Goal: Information Seeking & Learning: Check status

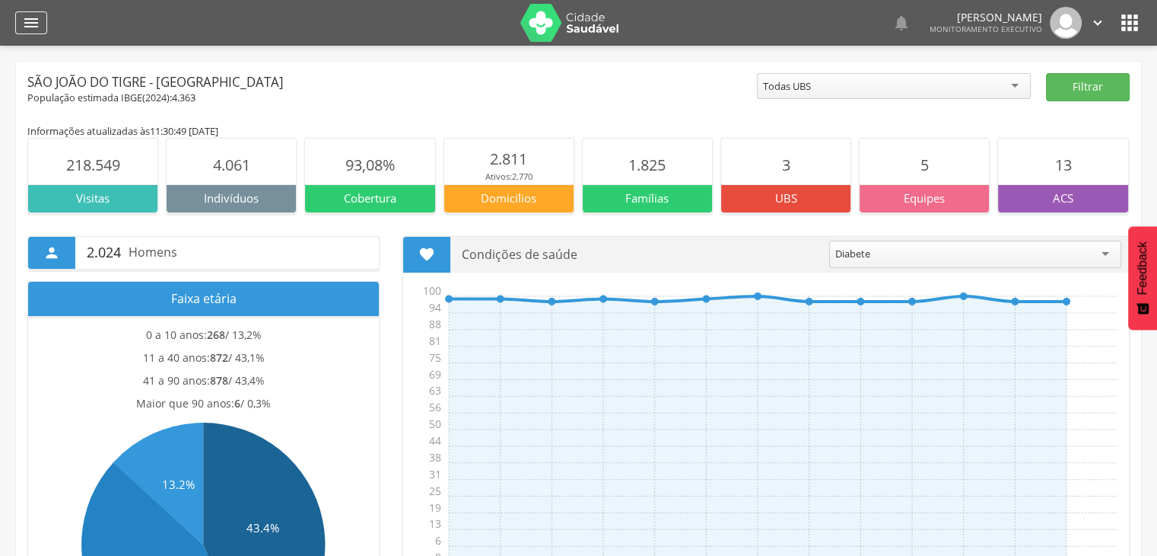
click at [29, 20] on icon "" at bounding box center [31, 23] width 18 height 18
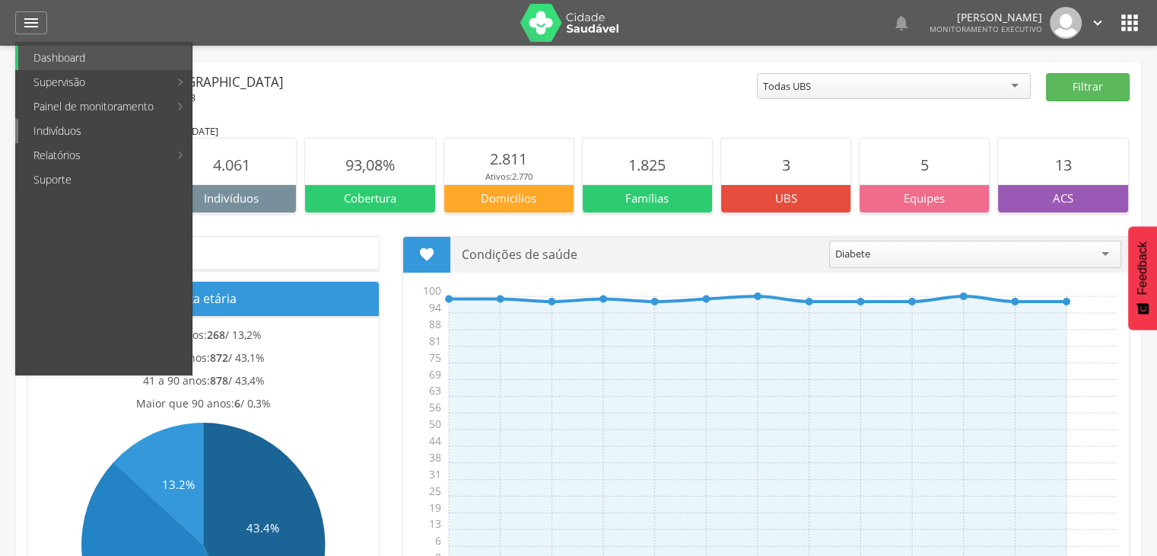
click at [56, 139] on link "Indivíduos" at bounding box center [105, 131] width 174 height 24
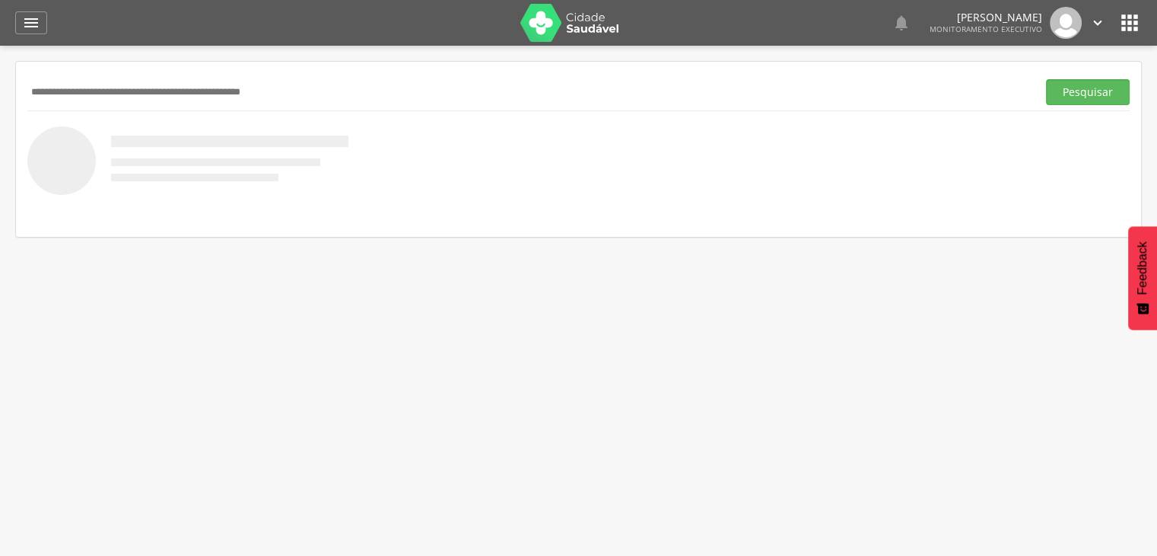
click at [75, 103] on input "text" at bounding box center [529, 92] width 1004 height 26
type input "*********"
click at [1046, 79] on button "Pesquisar" at bounding box center [1088, 92] width 84 height 26
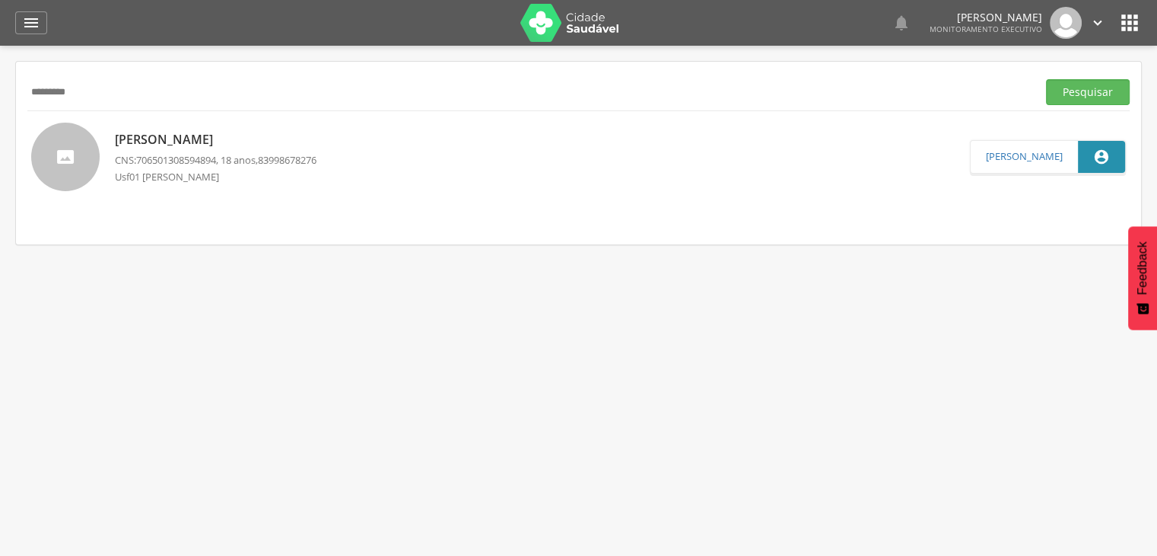
click at [202, 156] on span "706501308594894" at bounding box center [176, 160] width 80 height 14
type input "**********"
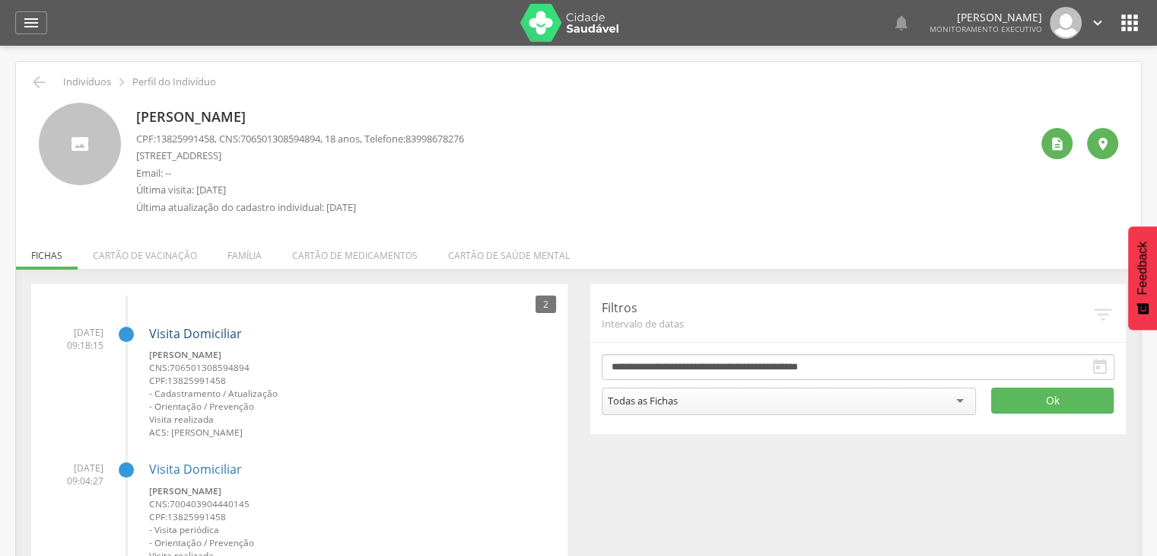
click at [198, 328] on link "Visita Domiciliar" at bounding box center [195, 333] width 93 height 17
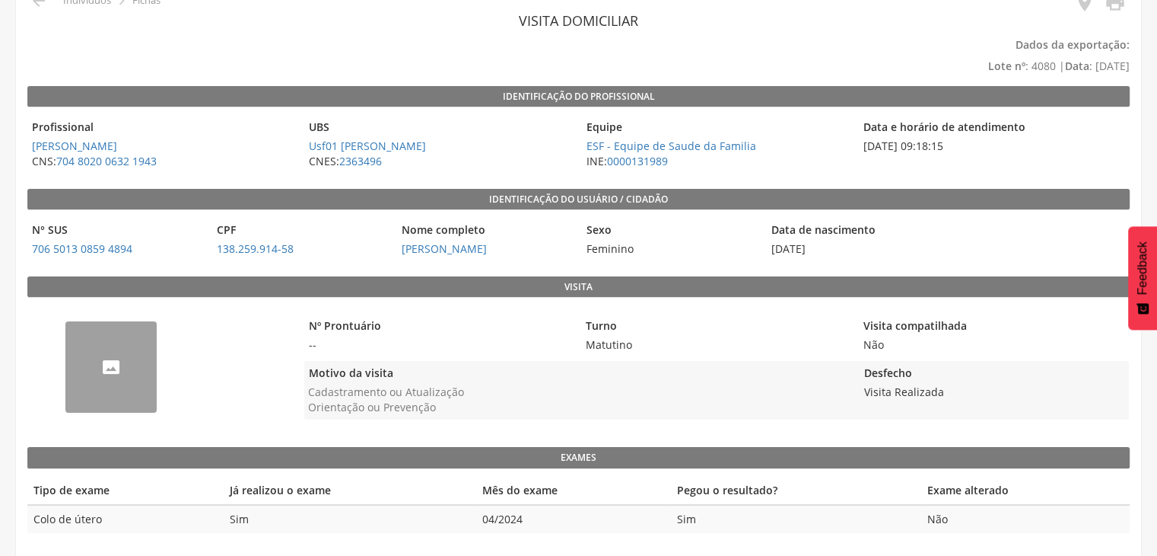
scroll to position [84, 0]
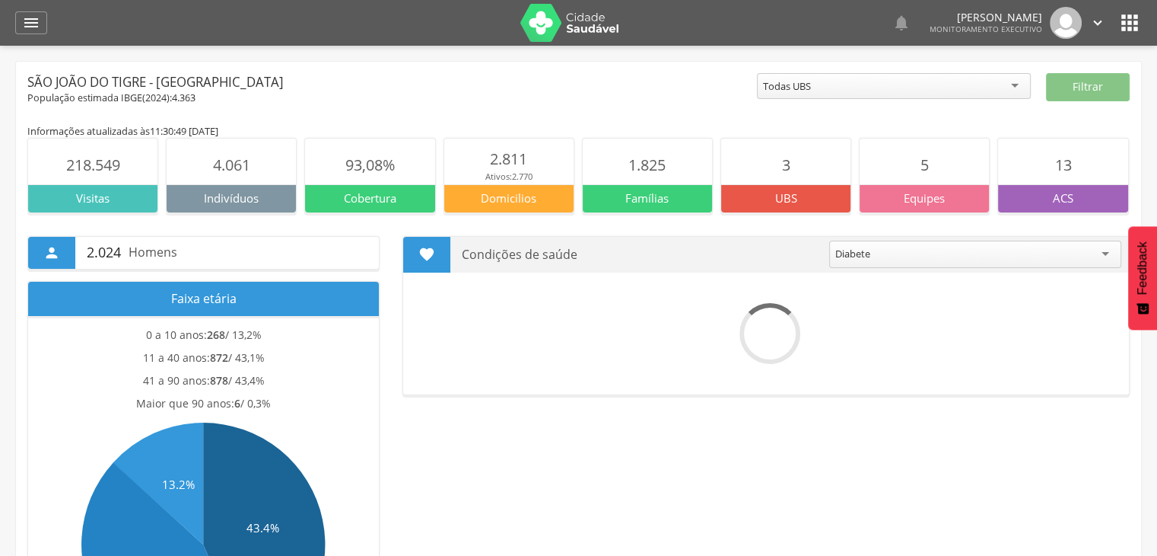
click at [24, 10] on div " Dashboard Supervisão Produtividade Mapa da cidade Mapa de cobertura Ranking A…" at bounding box center [578, 23] width 1127 height 46
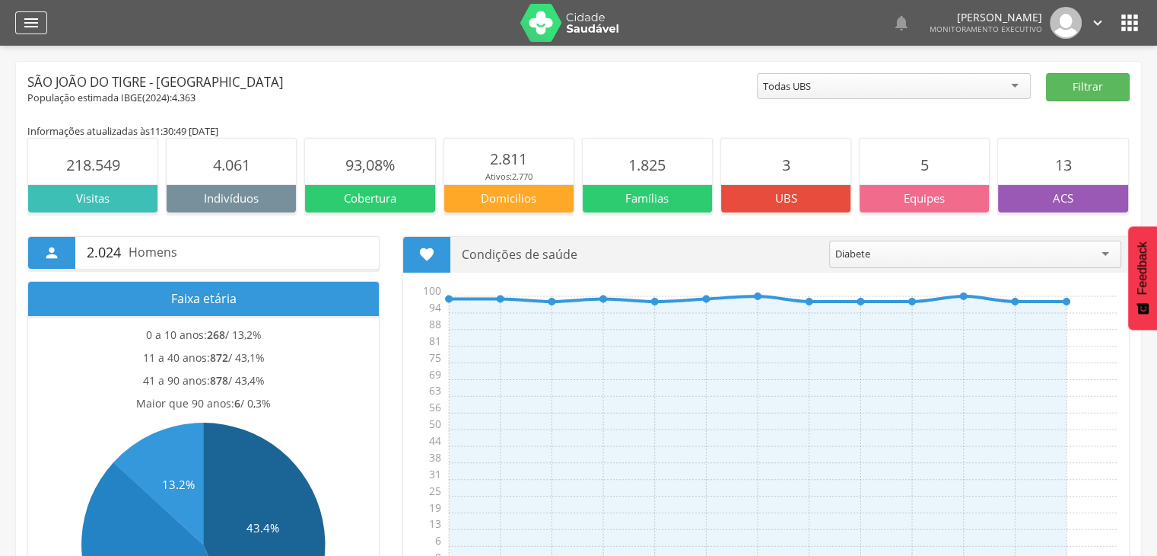
click at [30, 26] on icon "" at bounding box center [31, 23] width 18 height 18
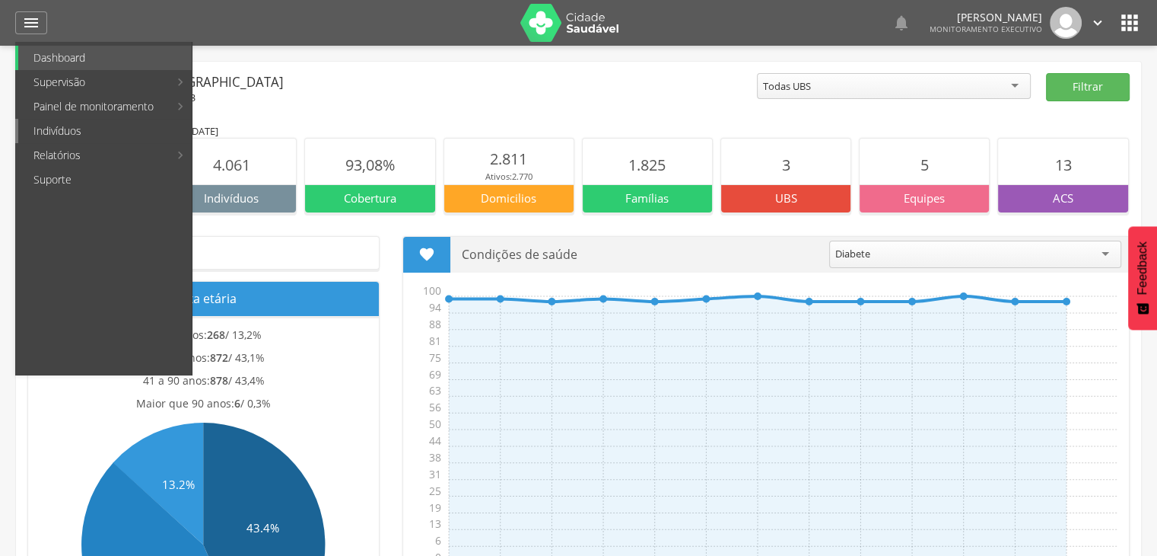
click at [55, 126] on link "Indivíduos" at bounding box center [105, 131] width 174 height 24
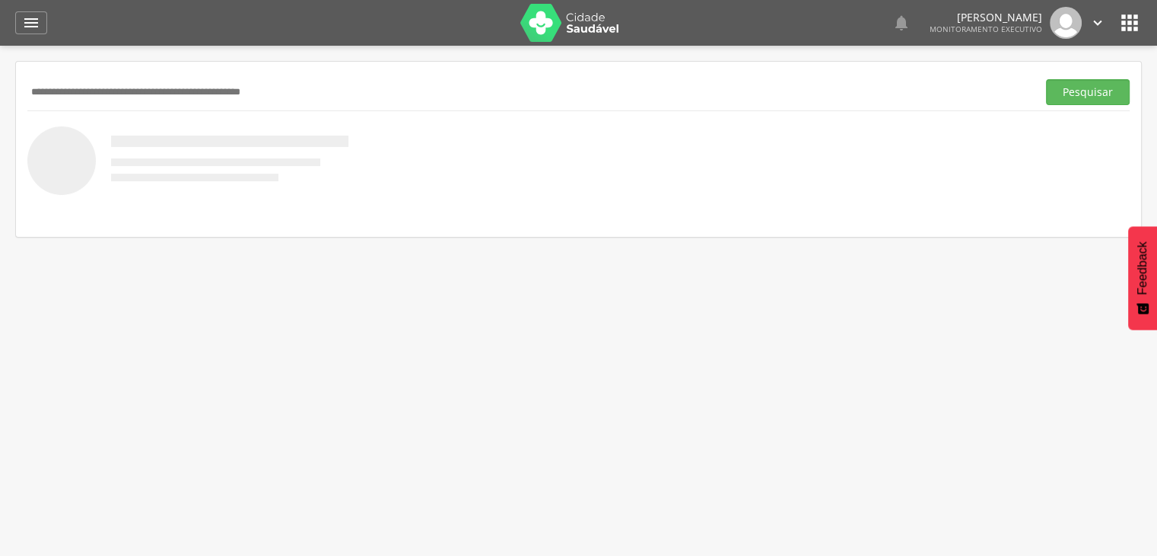
click at [94, 84] on input "text" at bounding box center [529, 92] width 1004 height 26
type input "*****"
click at [1046, 79] on button "Pesquisar" at bounding box center [1088, 92] width 84 height 26
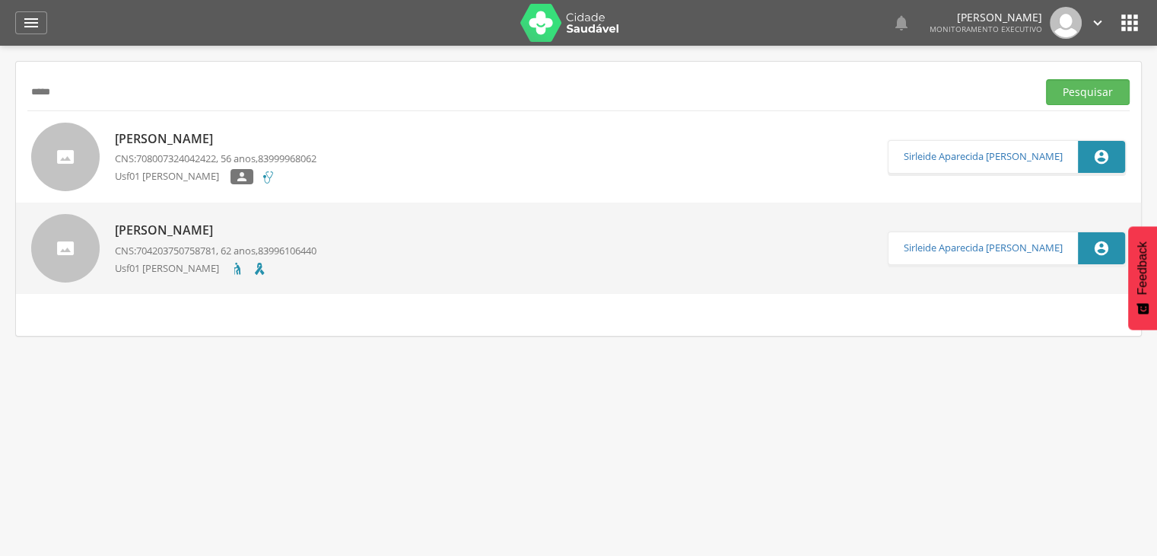
click at [175, 229] on p "Hilda Maria Lopes Feitosa" at bounding box center [216, 230] width 202 height 18
type input "**********"
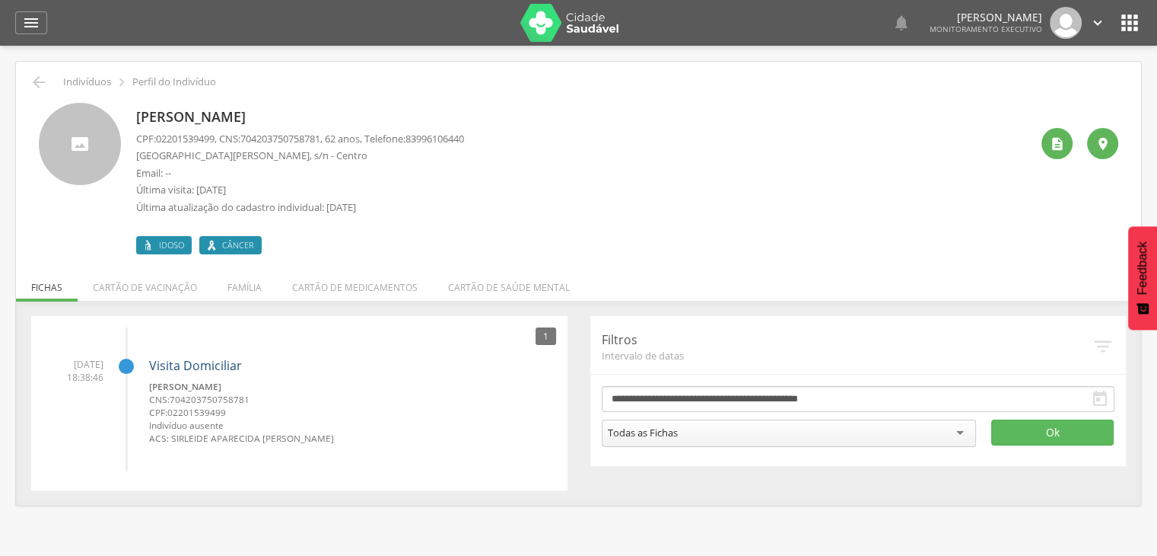
click at [215, 367] on link "Visita Domiciliar" at bounding box center [195, 365] width 93 height 17
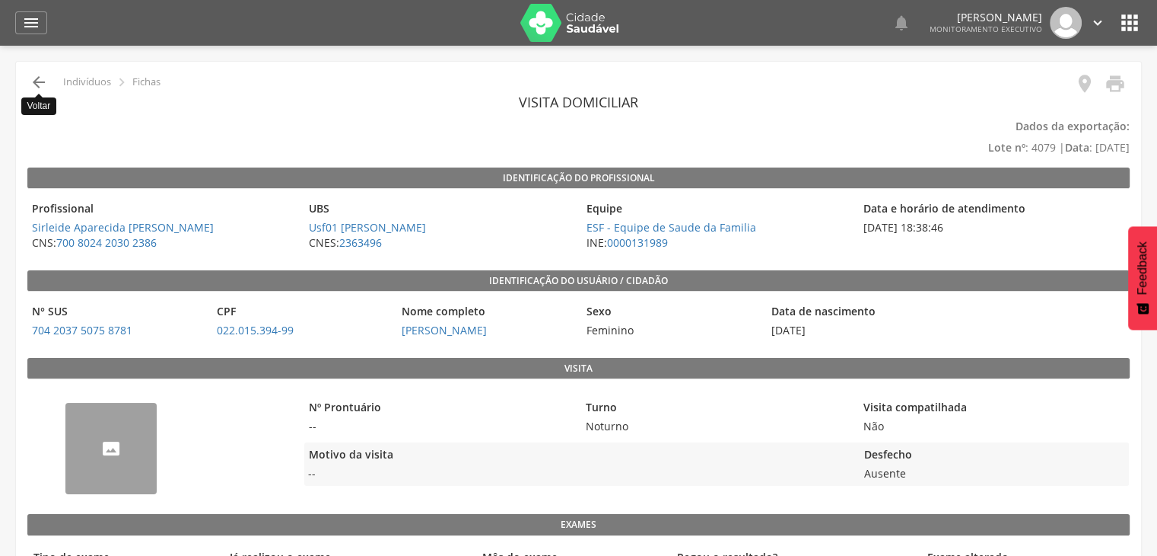
click at [34, 79] on icon "" at bounding box center [39, 82] width 18 height 18
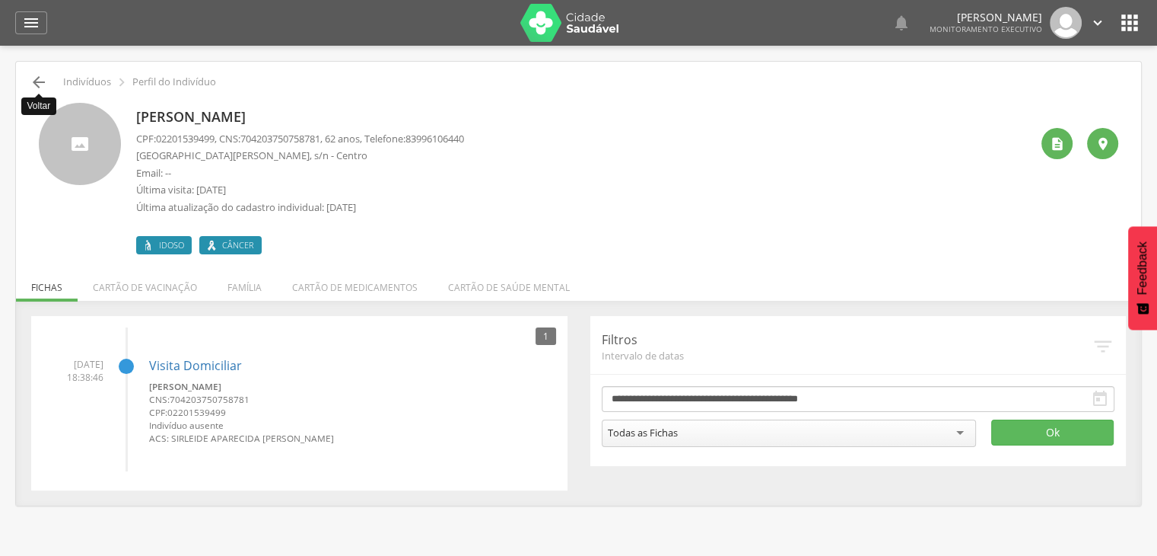
click at [40, 83] on icon "" at bounding box center [39, 82] width 18 height 18
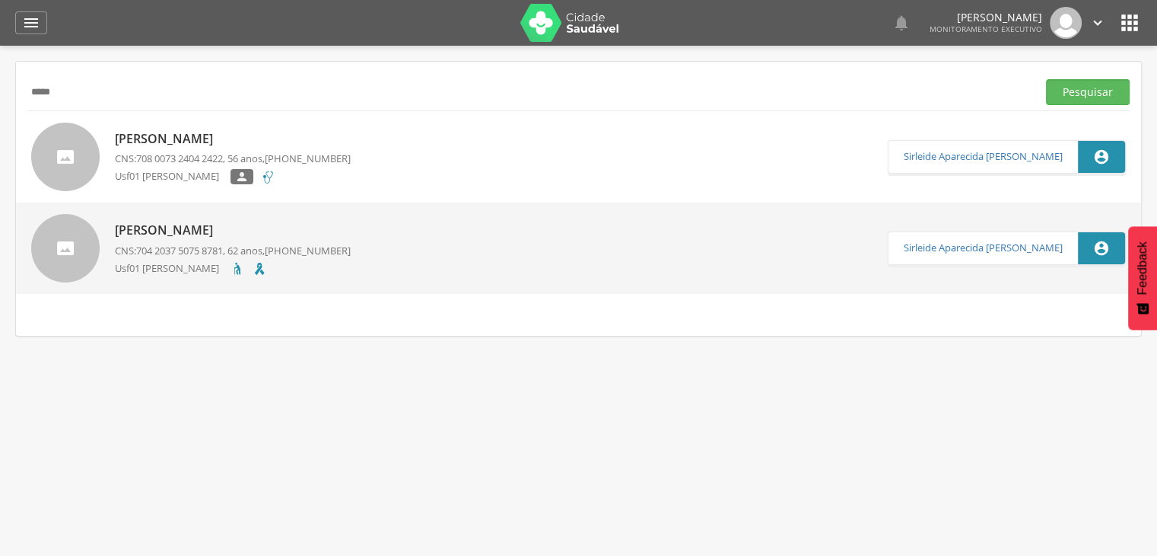
click at [116, 98] on input "*****" at bounding box center [529, 92] width 1004 height 26
type input "*"
click at [1046, 79] on button "Pesquisar" at bounding box center [1088, 92] width 84 height 26
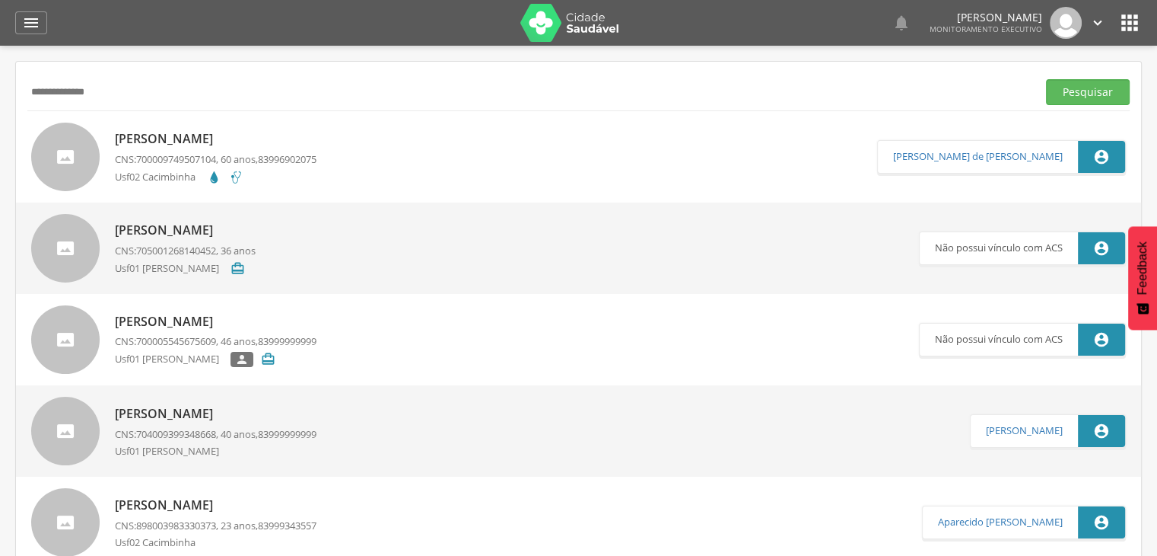
click at [176, 139] on p "Jose dos Ramos Marques" at bounding box center [216, 139] width 202 height 18
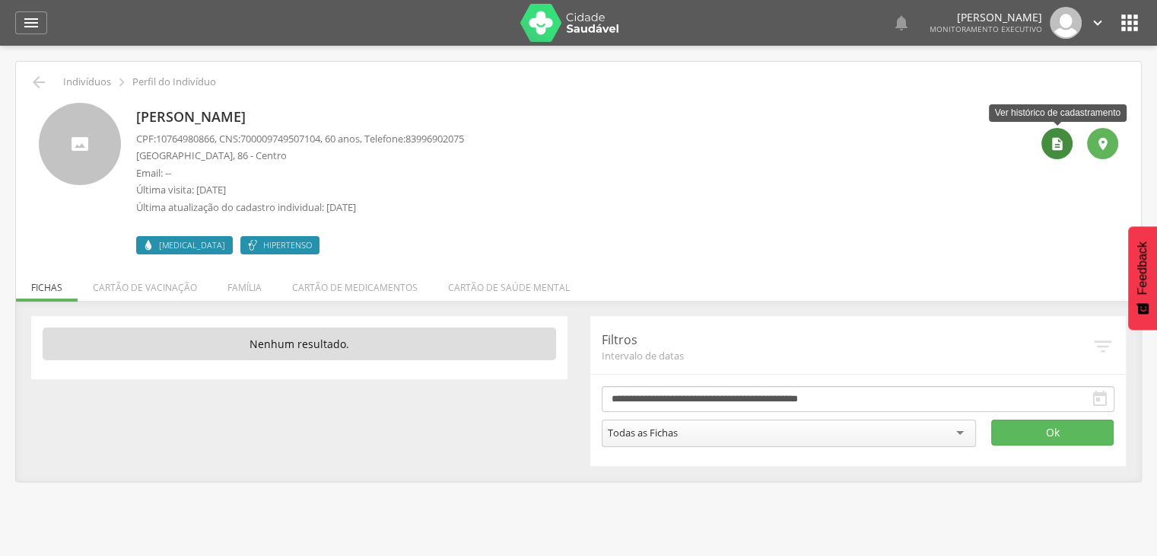
click at [1059, 149] on icon "" at bounding box center [1057, 143] width 15 height 15
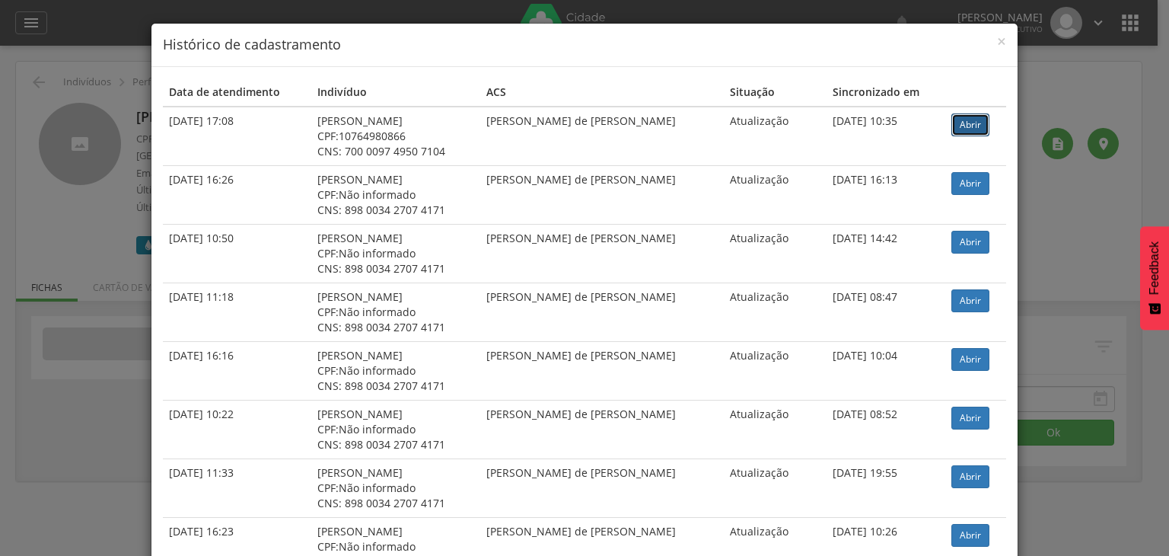
click at [963, 129] on link "Abrir" at bounding box center [970, 124] width 38 height 23
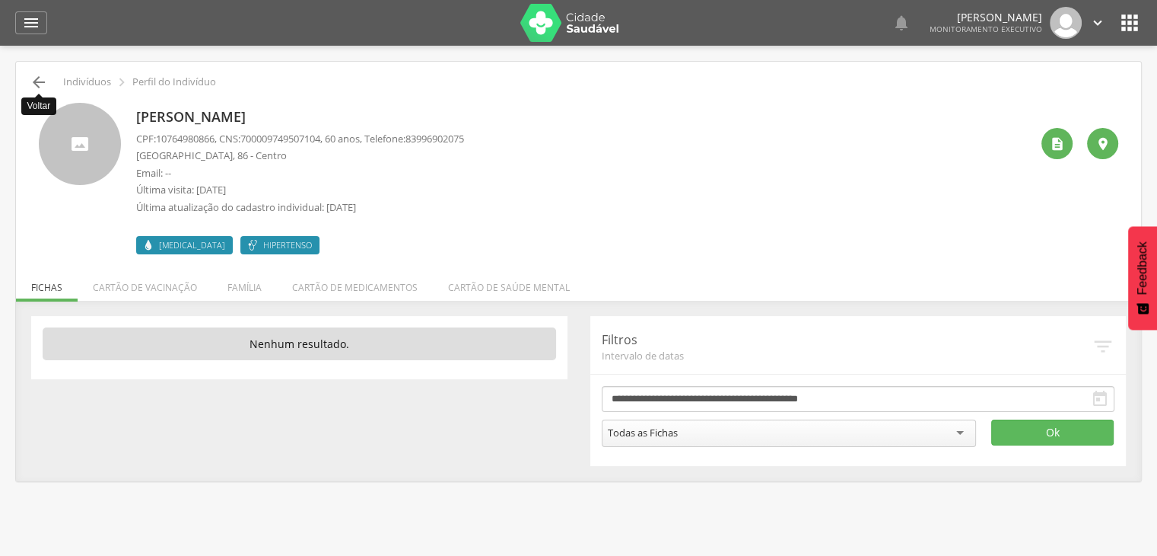
click at [30, 87] on icon "" at bounding box center [39, 82] width 18 height 18
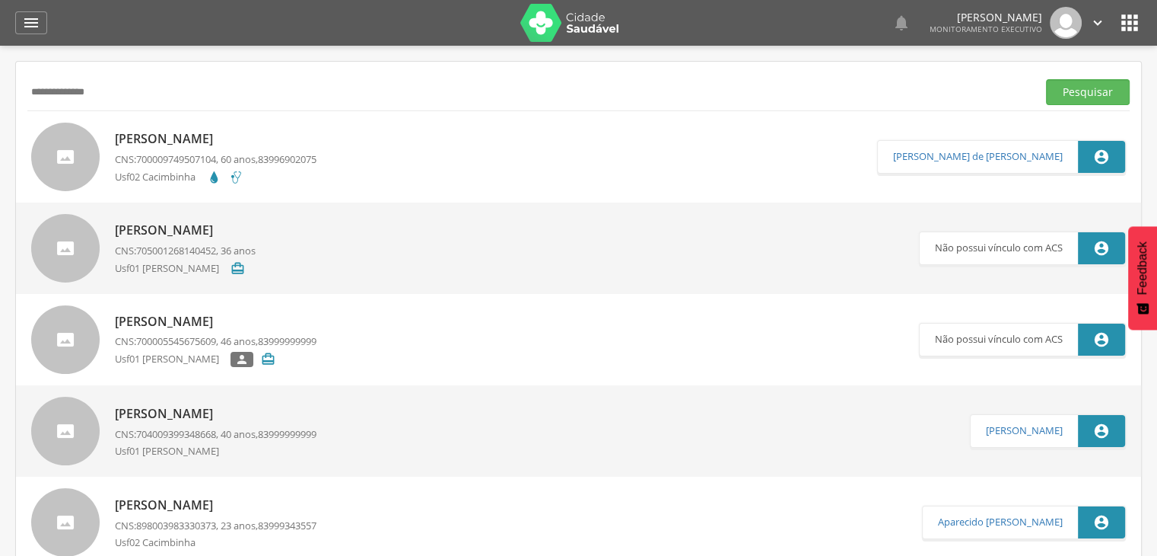
click at [113, 90] on input "**********" at bounding box center [529, 92] width 1004 height 26
type input "*"
click at [1046, 79] on button "Pesquisar" at bounding box center [1088, 92] width 84 height 26
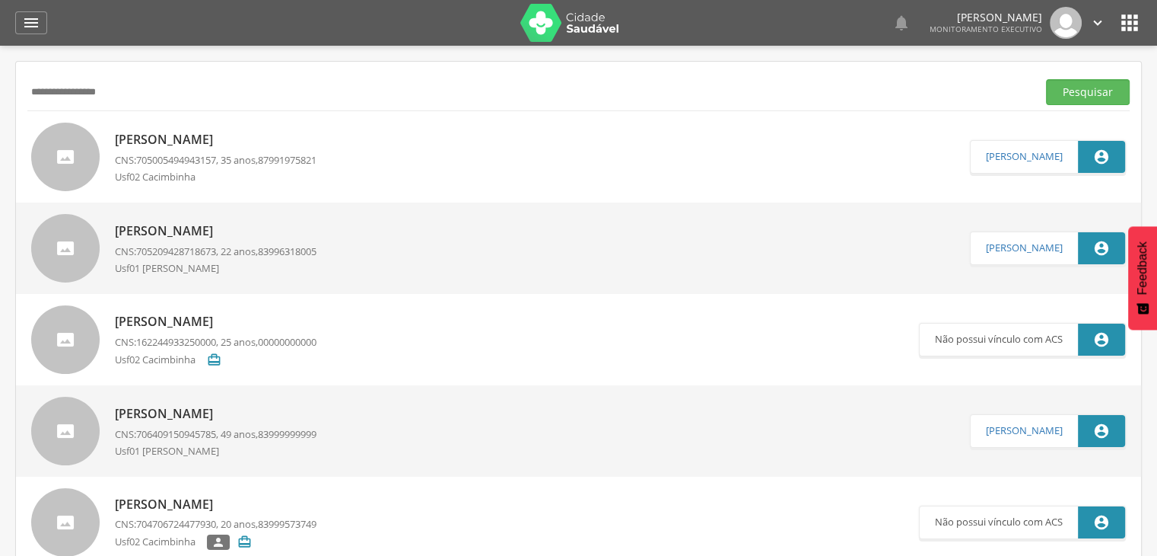
click at [185, 142] on p "Patrícia Ferreira Rodrigues" at bounding box center [216, 140] width 202 height 18
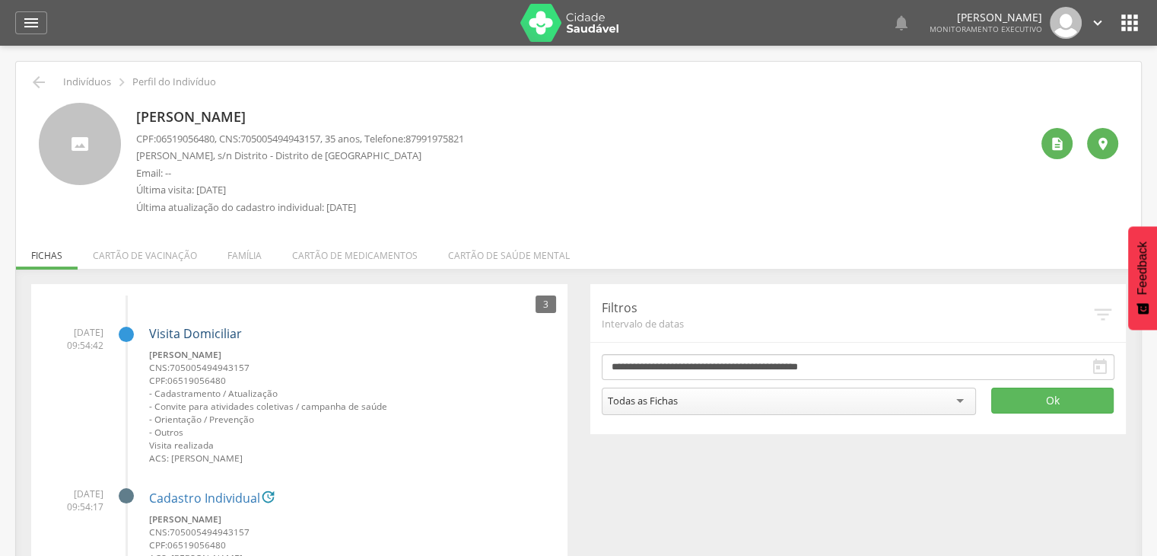
click at [184, 334] on link "Visita Domiciliar" at bounding box center [195, 333] width 93 height 17
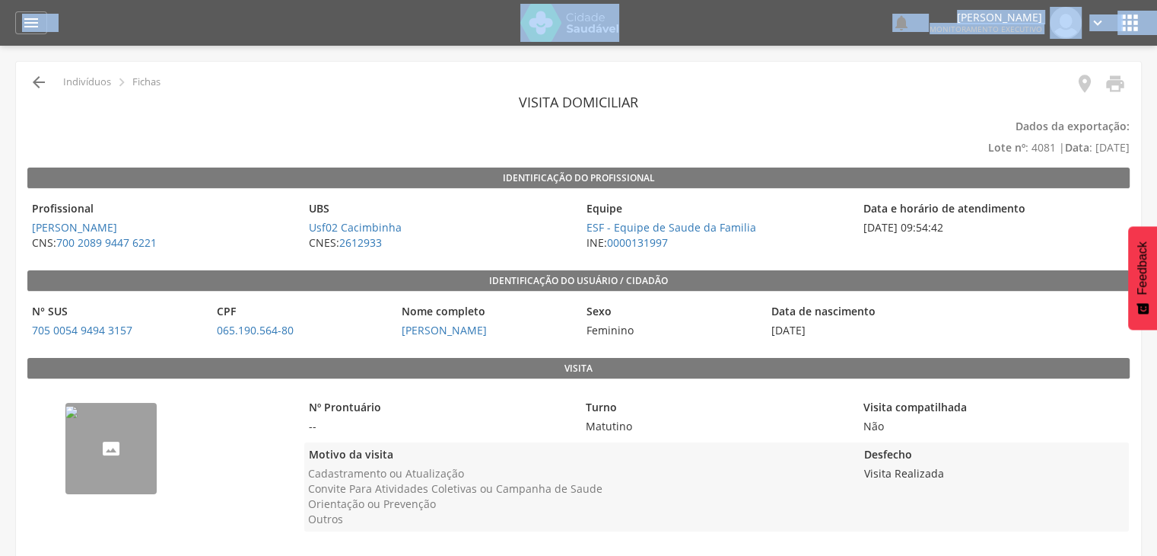
drag, startPoint x: 0, startPoint y: 36, endPoint x: 29, endPoint y: 84, distance: 56.6
click at [29, 84] on div " Dashboard Supervisão Produtividade Mapa da cidade Mapa de cobertura Ranking A…" at bounding box center [578, 278] width 1157 height 556
click at [30, 84] on icon "" at bounding box center [39, 82] width 18 height 18
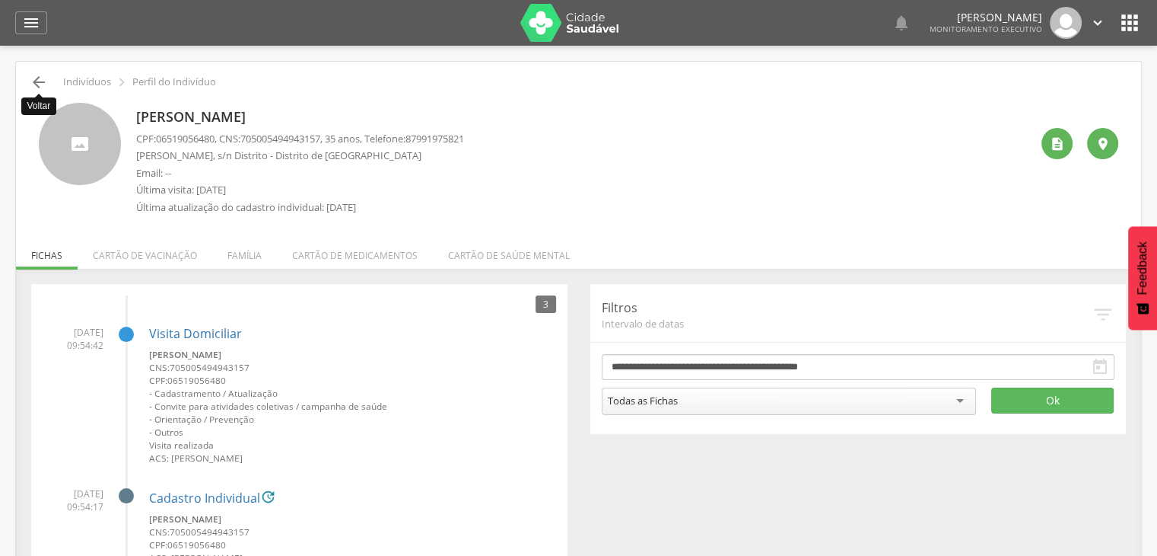
click at [42, 84] on icon "" at bounding box center [39, 82] width 18 height 18
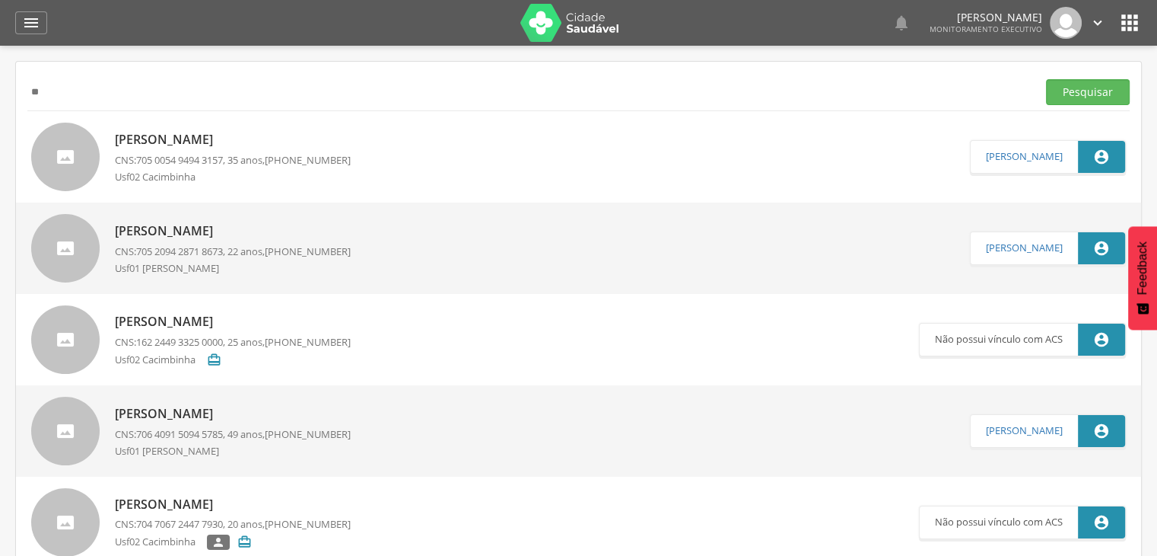
type input "*"
click at [1085, 94] on button "Pesquisar" at bounding box center [1088, 92] width 84 height 26
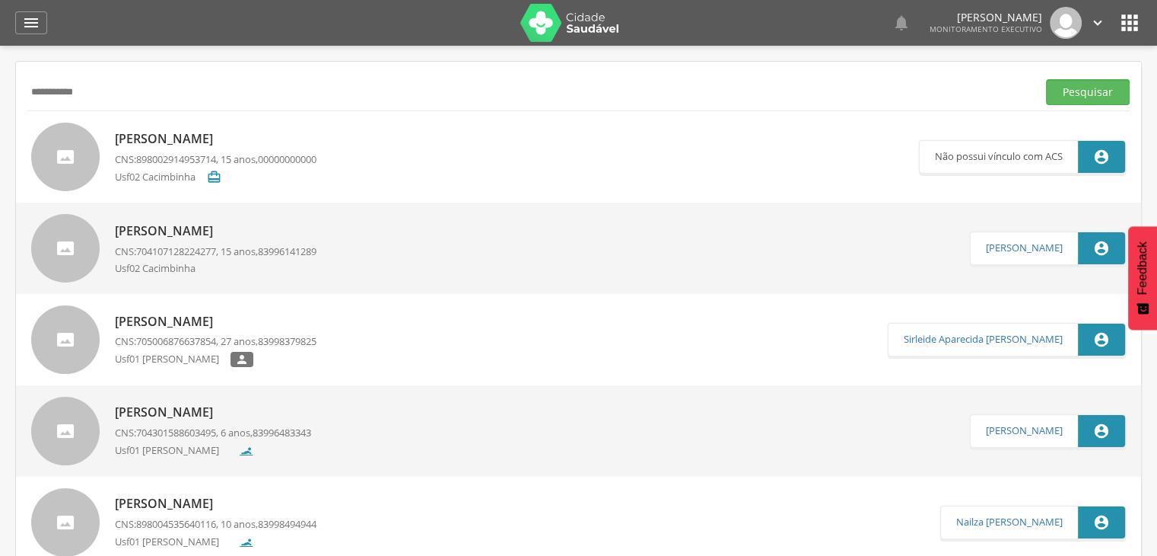
click at [202, 323] on p "Ana Beatriz Costa Gonçalves" at bounding box center [216, 322] width 202 height 18
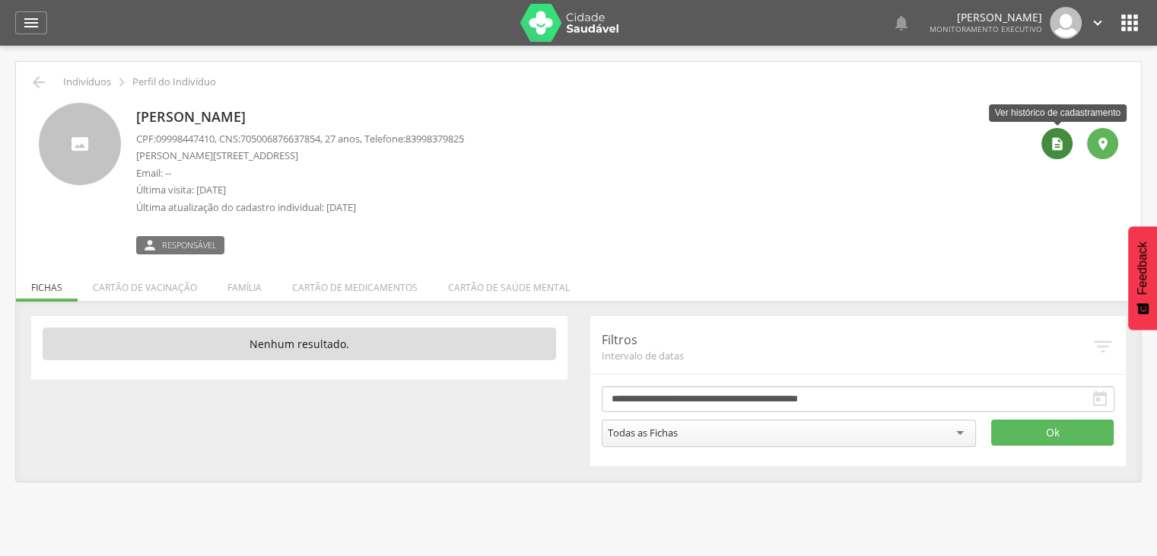
click at [1047, 142] on div "" at bounding box center [1057, 143] width 31 height 31
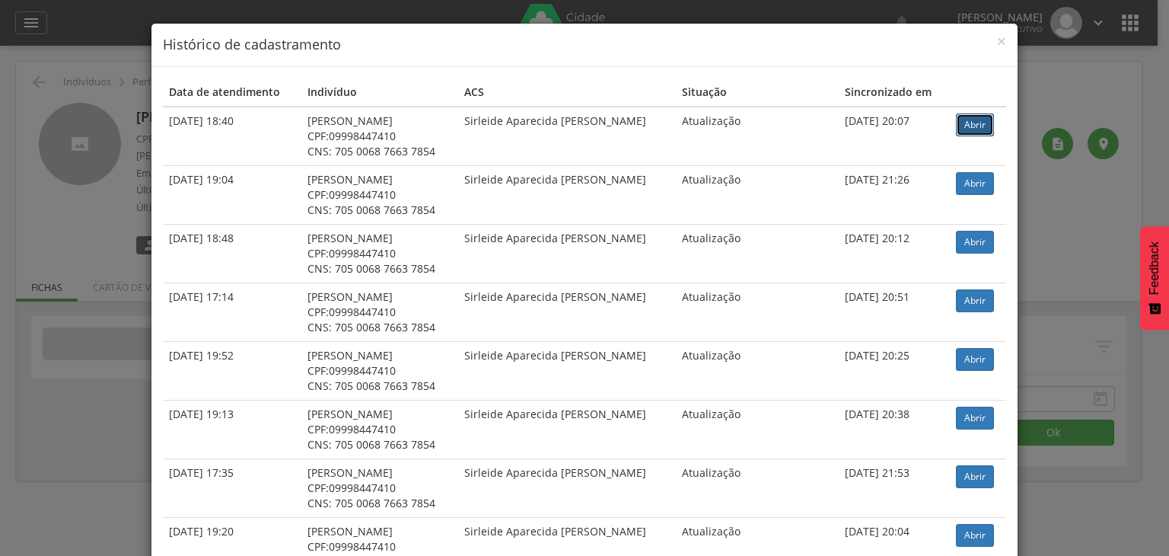
click at [985, 125] on link "Abrir" at bounding box center [975, 124] width 38 height 23
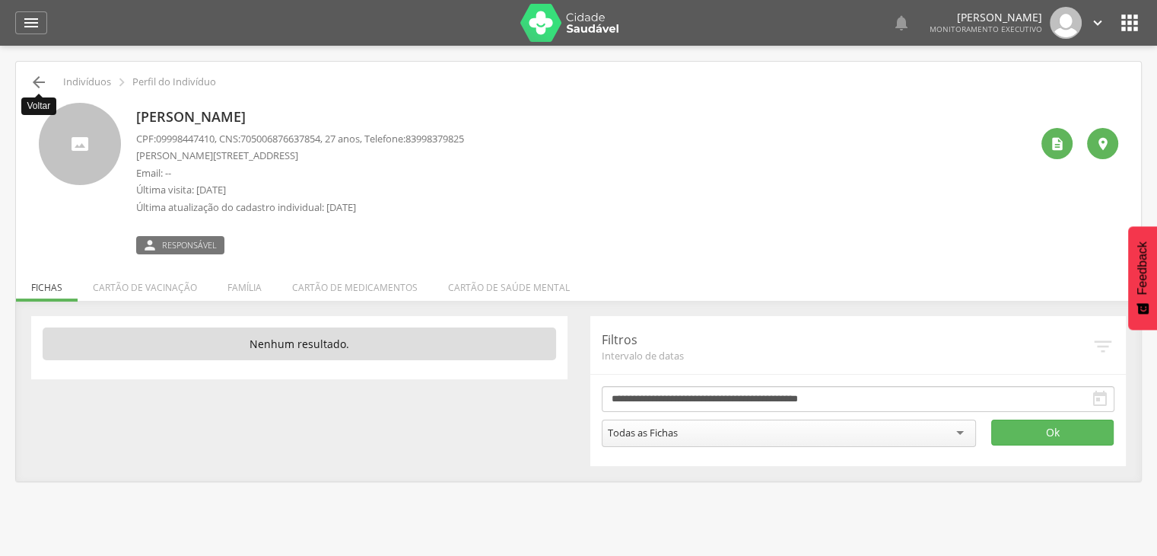
click at [35, 86] on icon "" at bounding box center [39, 82] width 18 height 18
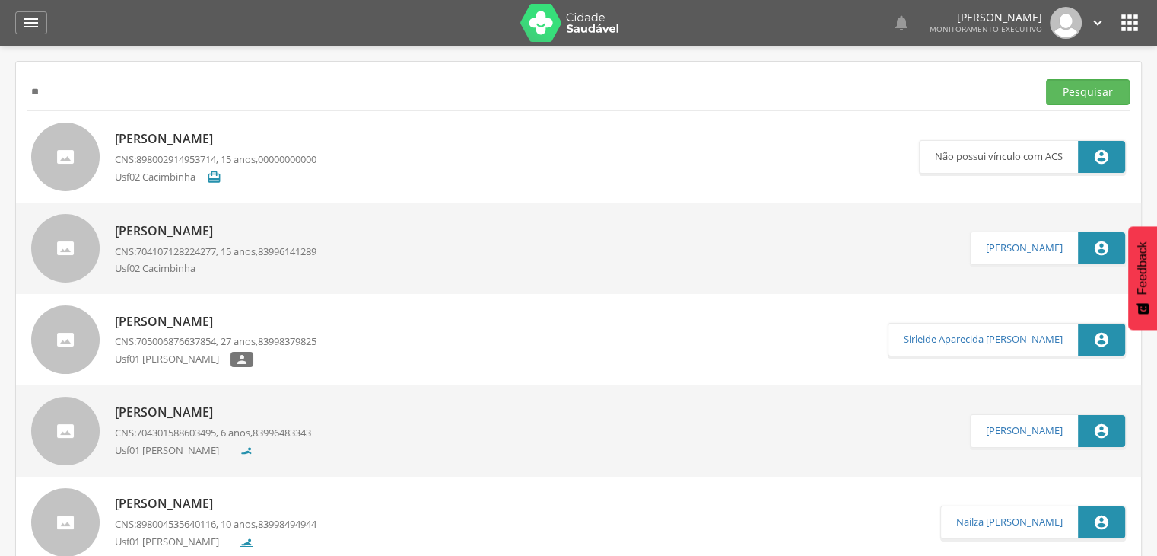
type input "*"
click at [1046, 79] on button "Pesquisar" at bounding box center [1088, 92] width 84 height 26
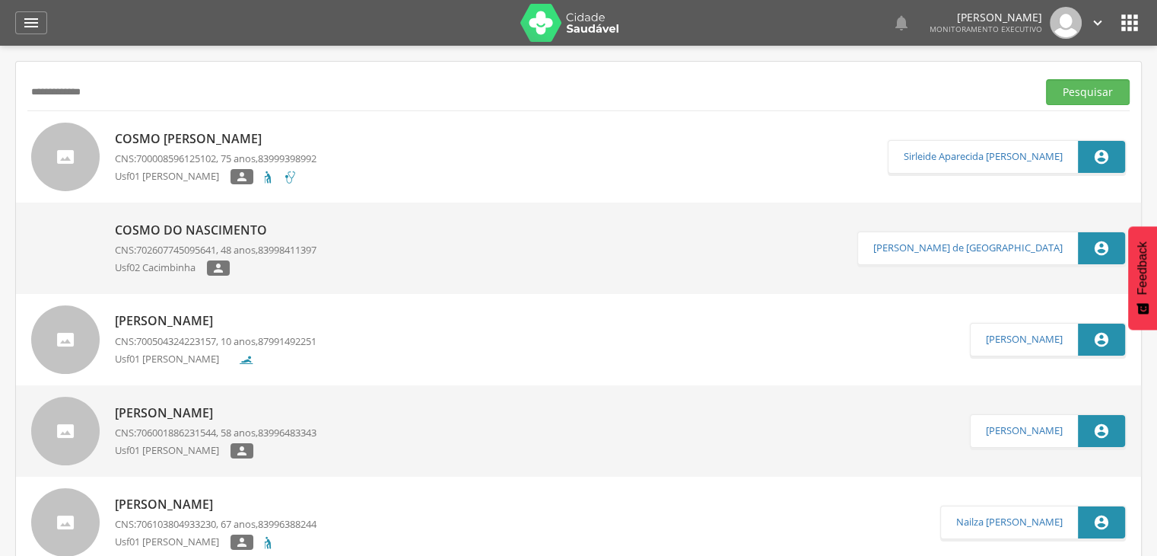
click at [228, 135] on p "Cosmo Feitosa da Silva" at bounding box center [216, 139] width 202 height 18
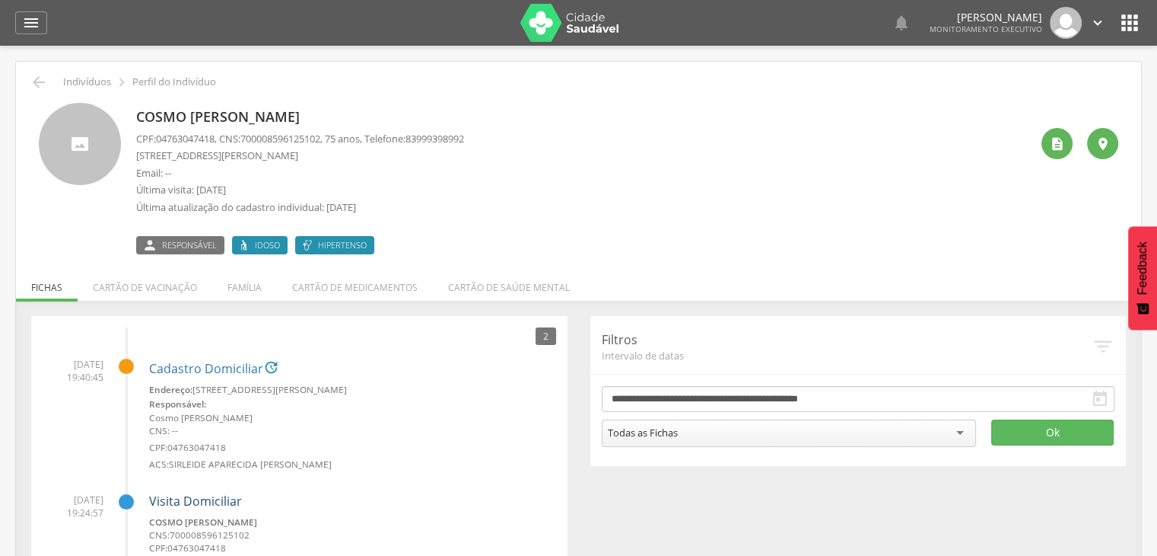
click at [183, 508] on link "Visita Domiciliar" at bounding box center [195, 500] width 93 height 17
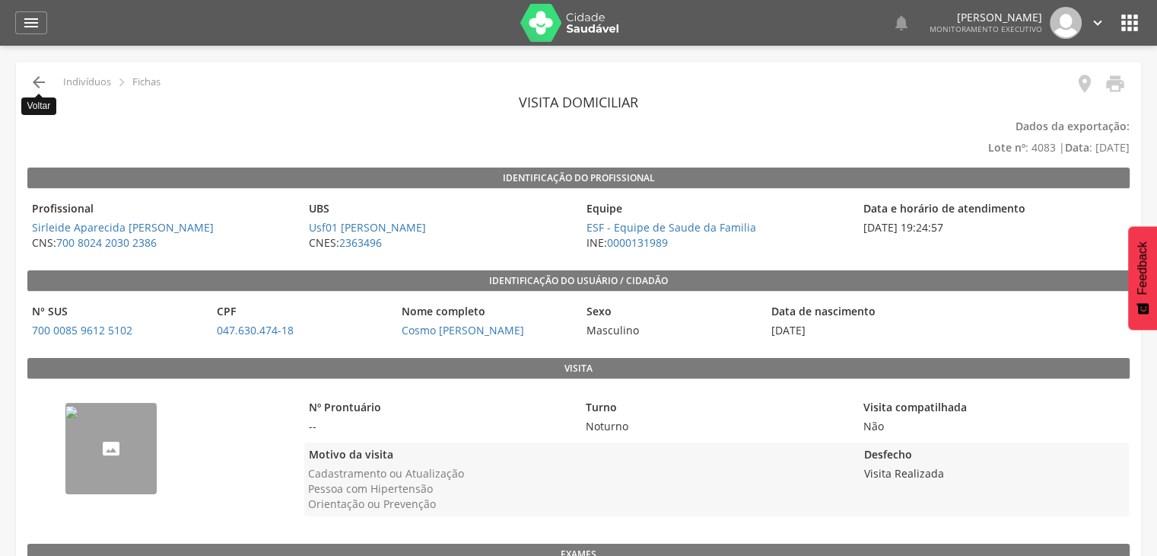
click at [36, 86] on icon "" at bounding box center [39, 82] width 18 height 18
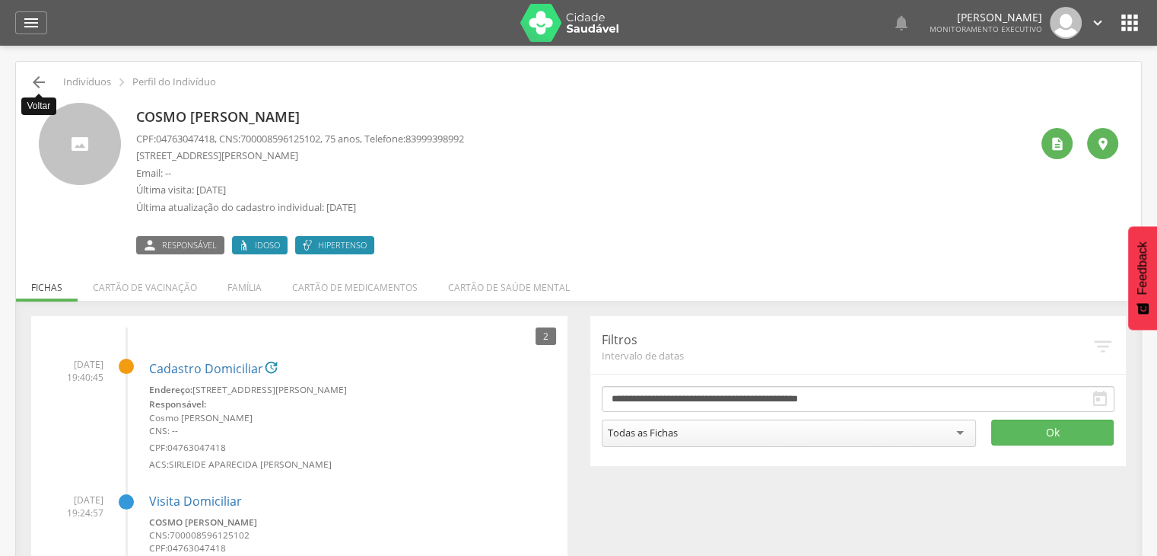
click at [42, 78] on icon "" at bounding box center [39, 82] width 18 height 18
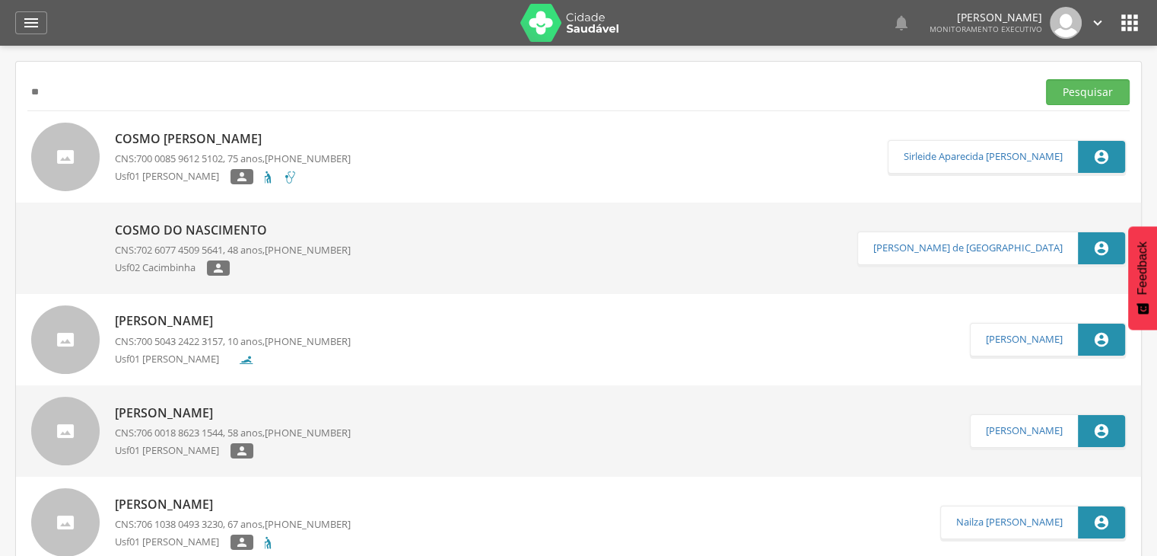
type input "*"
click at [1046, 79] on button "Pesquisar" at bounding box center [1088, 92] width 84 height 26
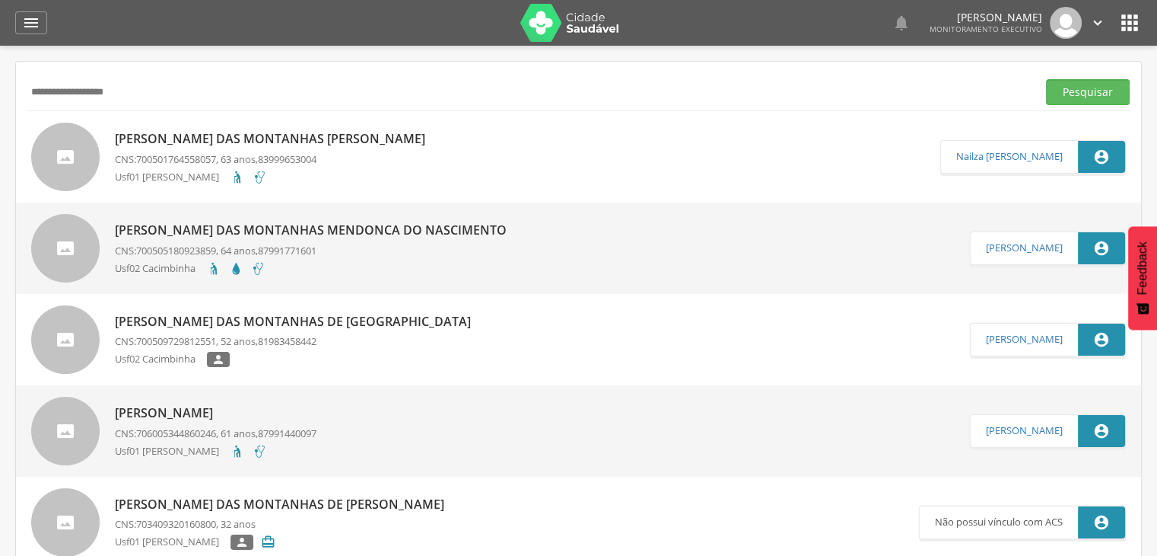
click at [234, 145] on p "[PERSON_NAME] das Montanhas [PERSON_NAME]" at bounding box center [274, 139] width 318 height 18
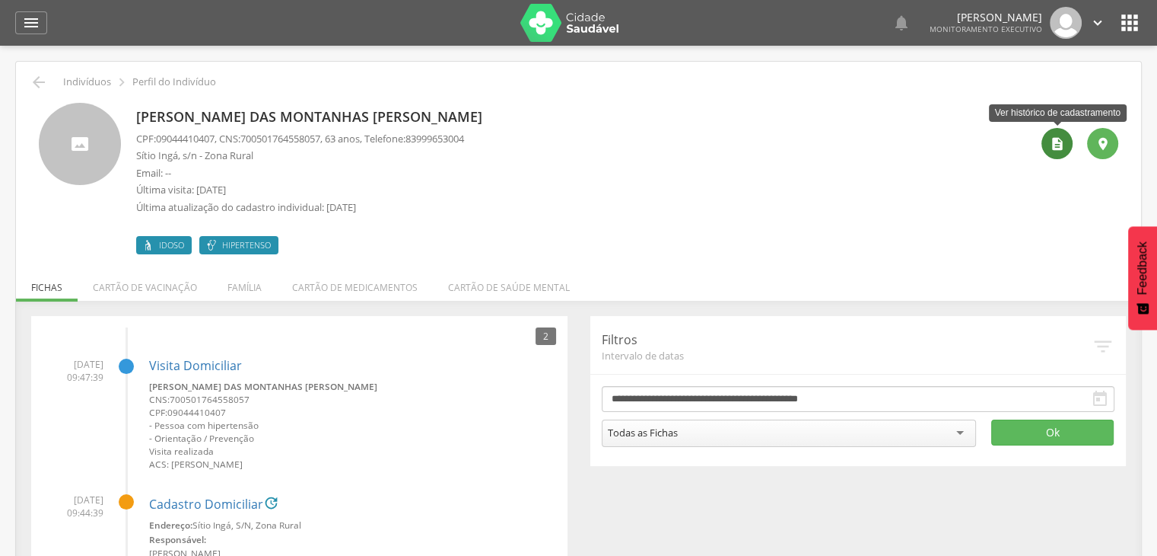
click at [1058, 152] on div "" at bounding box center [1057, 143] width 31 height 31
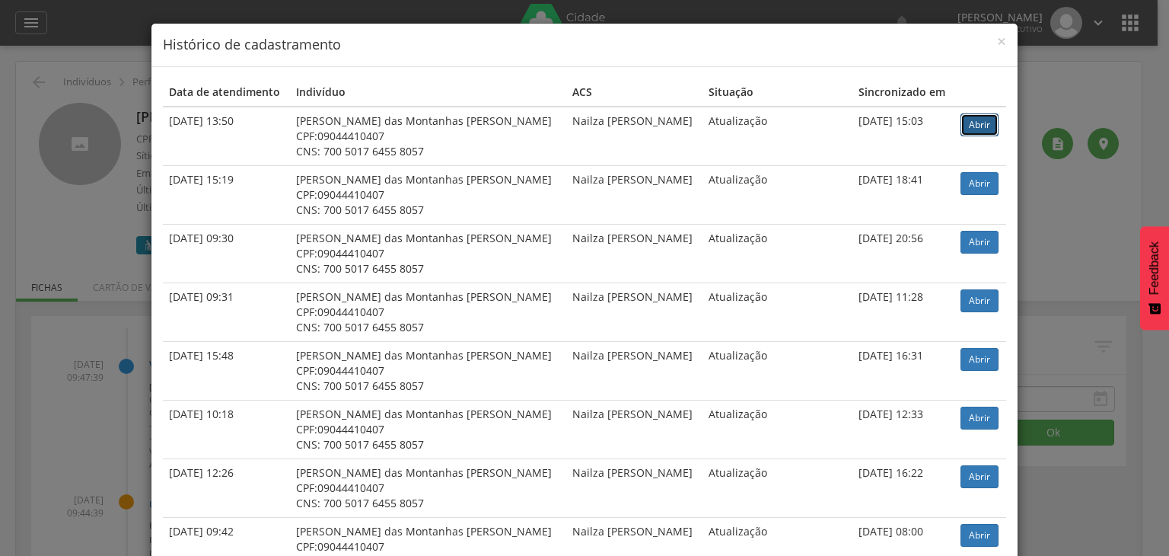
click at [973, 121] on link "Abrir" at bounding box center [979, 124] width 38 height 23
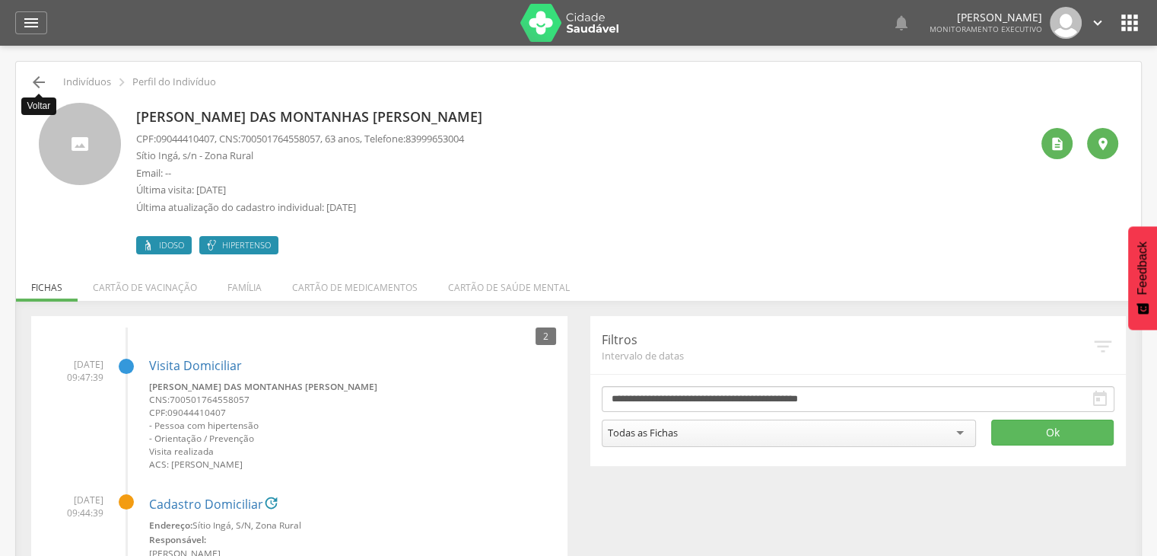
click at [32, 82] on icon "" at bounding box center [39, 82] width 18 height 18
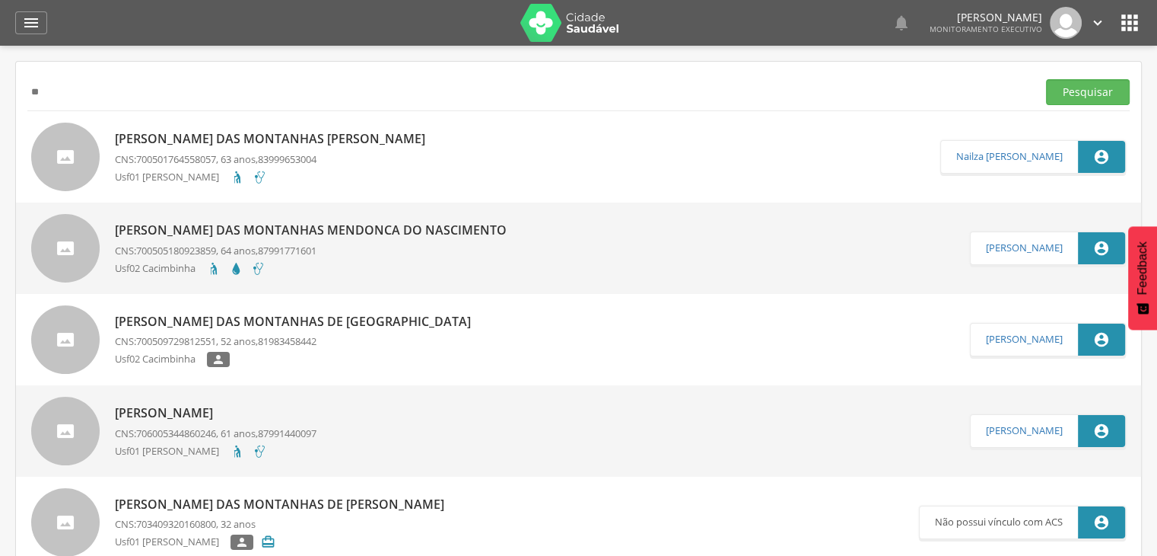
type input "*"
click at [1064, 101] on button "Pesquisar" at bounding box center [1088, 92] width 84 height 26
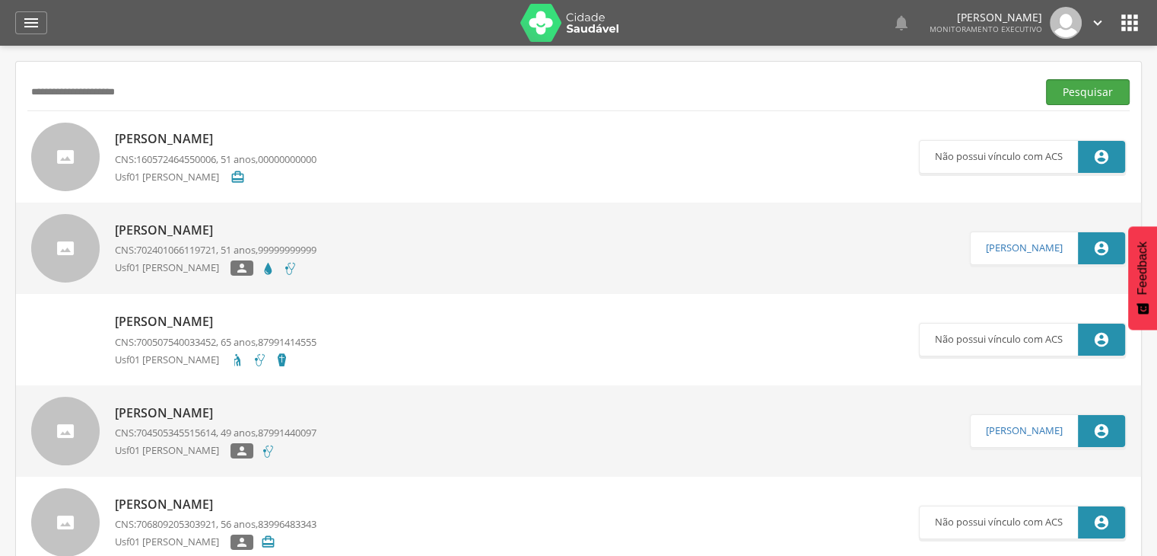
scroll to position [30, 0]
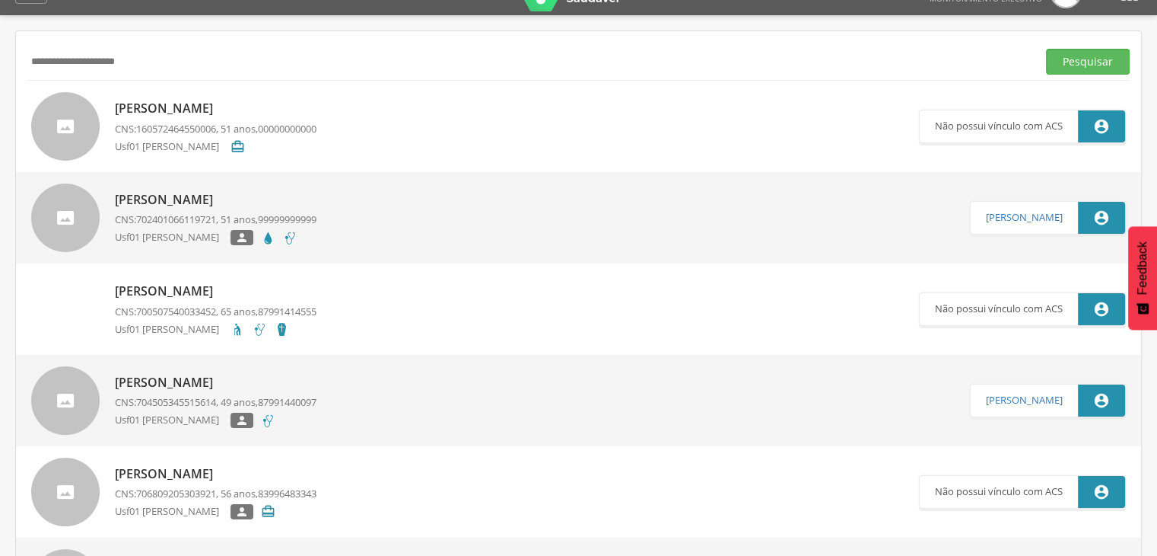
click at [171, 113] on p "Maria Elenice da Silva" at bounding box center [216, 109] width 202 height 18
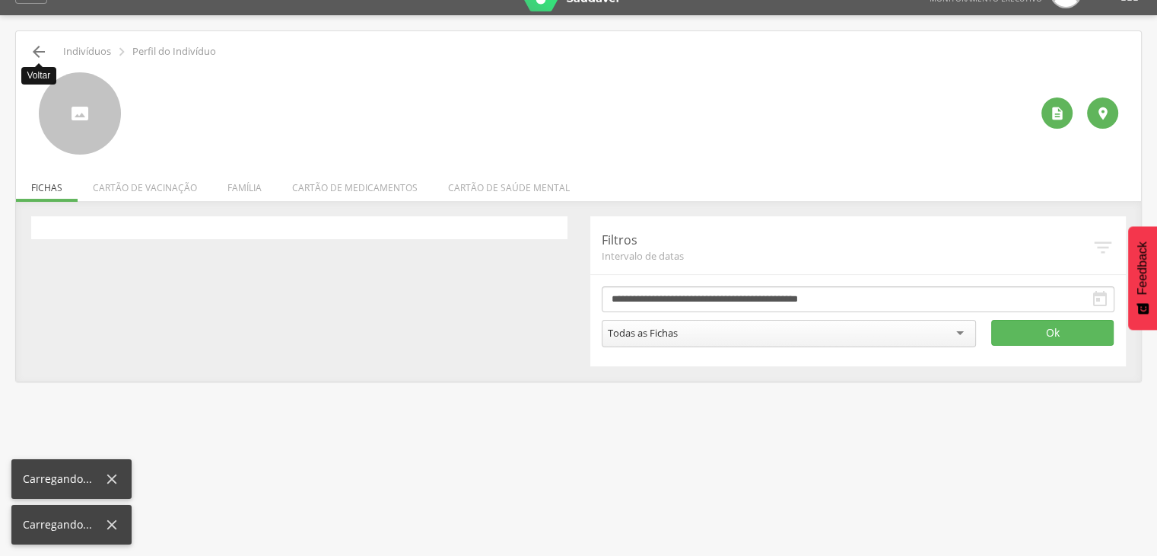
click at [43, 56] on icon "" at bounding box center [39, 52] width 18 height 18
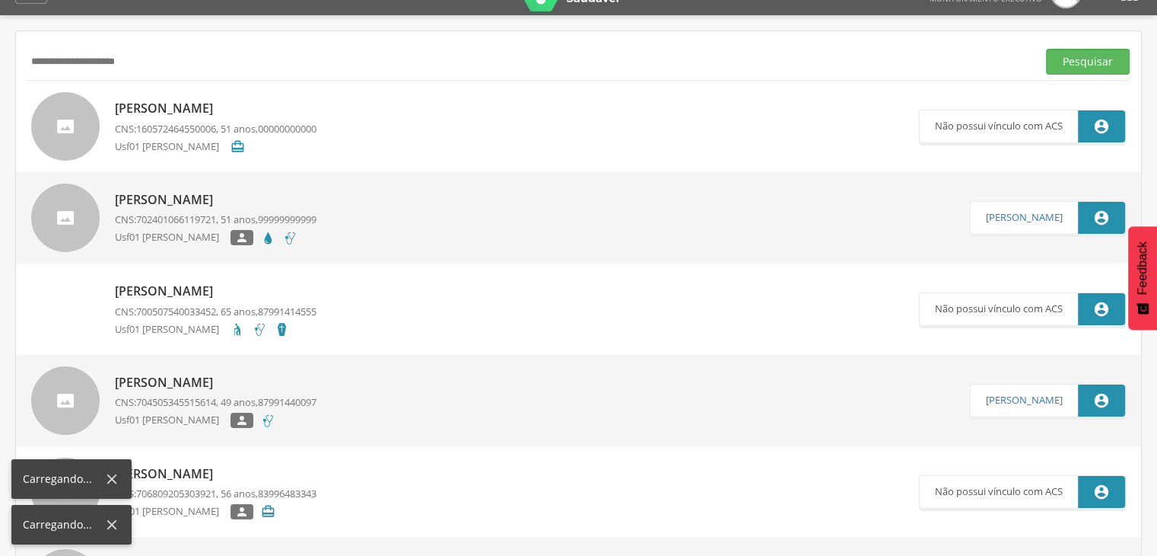
click at [149, 200] on p "Maria Elenice da Silva" at bounding box center [216, 200] width 202 height 18
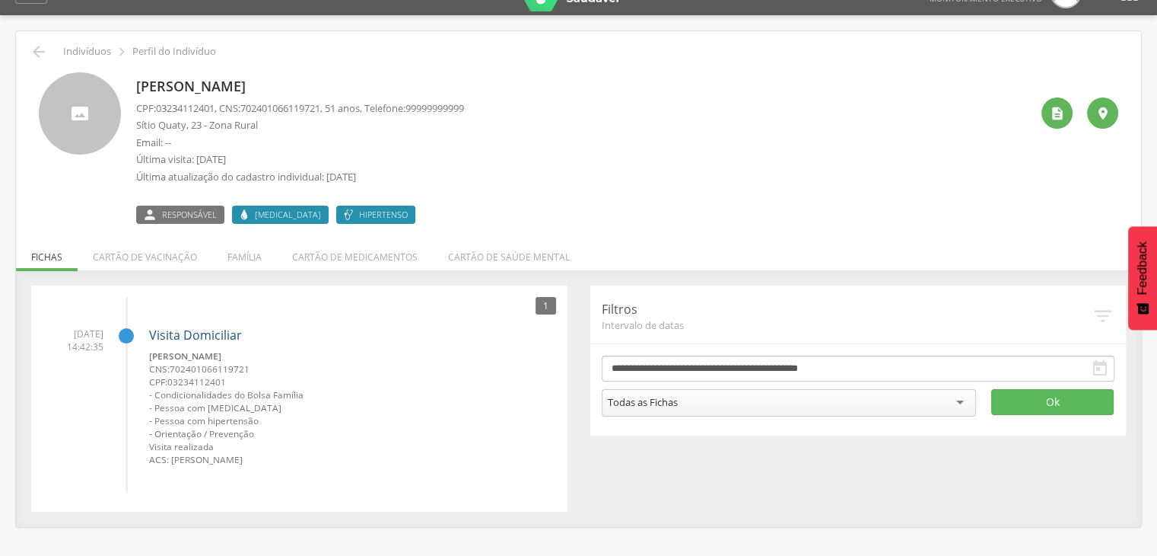
click at [181, 326] on link "Visita Domiciliar" at bounding box center [195, 334] width 93 height 17
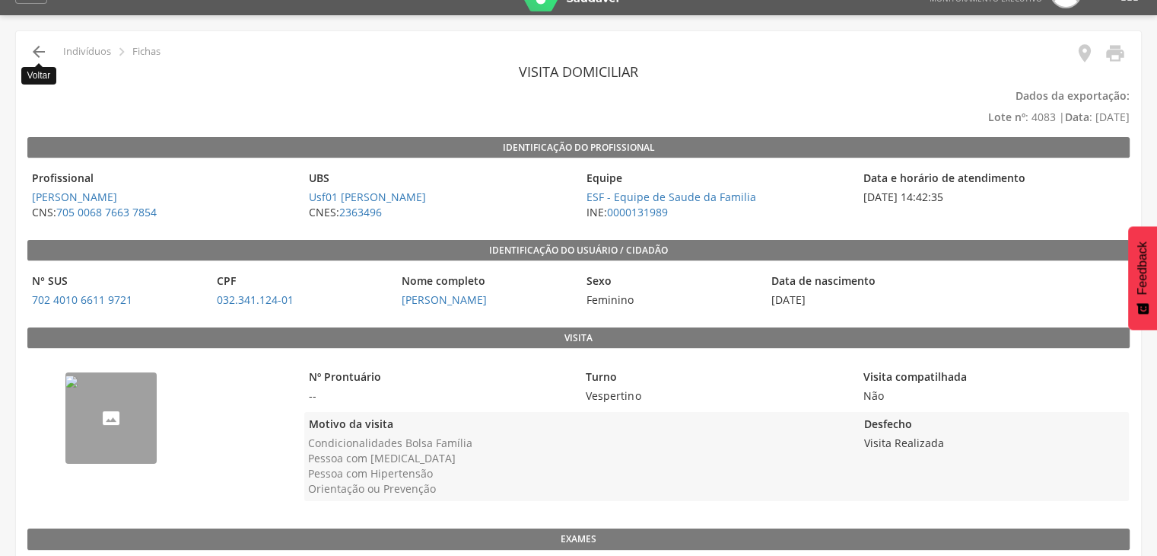
click at [33, 56] on icon "" at bounding box center [39, 52] width 18 height 18
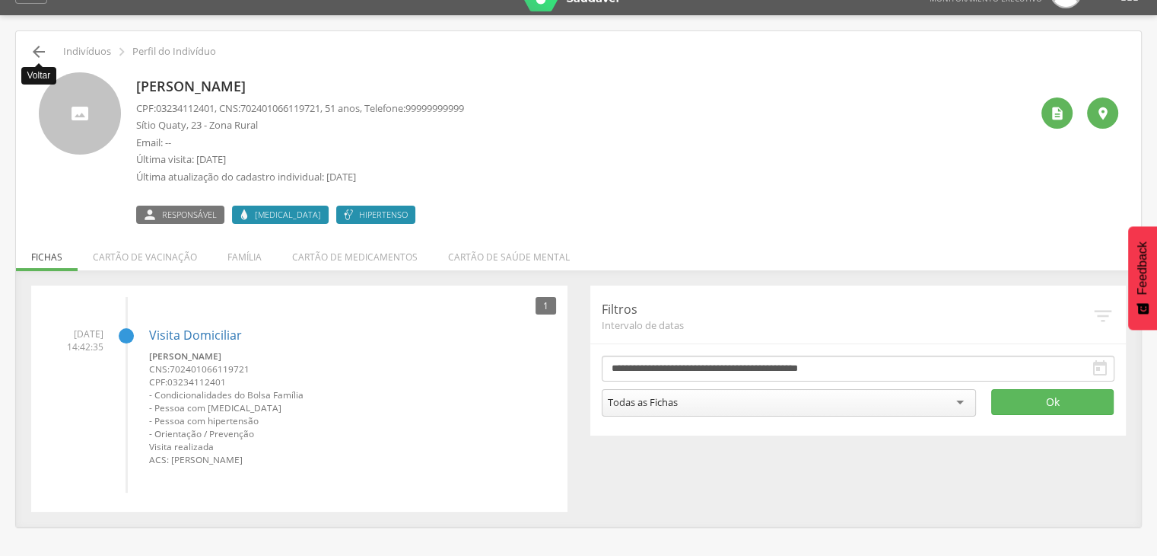
click at [43, 59] on icon "" at bounding box center [39, 52] width 18 height 18
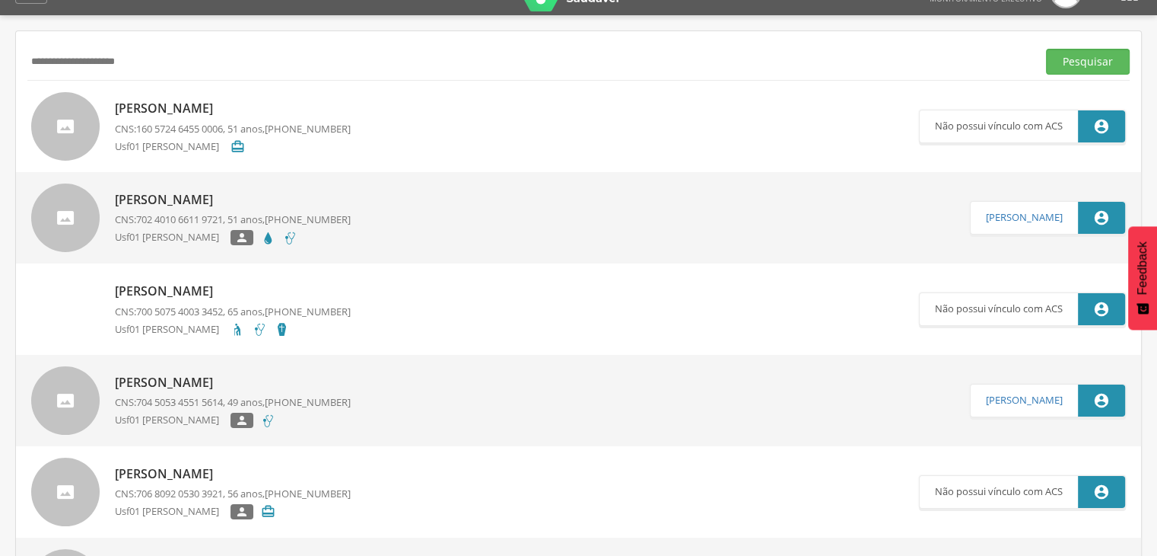
click at [145, 65] on input "**********" at bounding box center [529, 62] width 1004 height 26
type input "*"
click at [79, 56] on input "text" at bounding box center [529, 62] width 1004 height 26
click at [1046, 49] on button "Pesquisar" at bounding box center [1088, 62] width 84 height 26
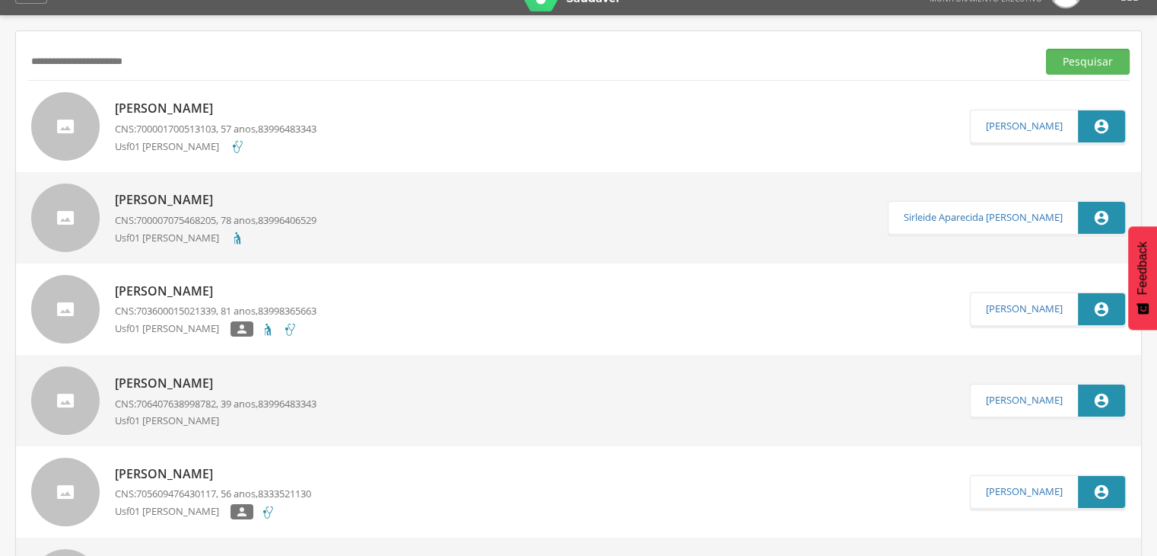
click at [213, 119] on div "Aucelia Maria de Freitas Monteiro CNS: 700001700513103 , 57 anos, 83996483343 U…" at bounding box center [216, 126] width 202 height 62
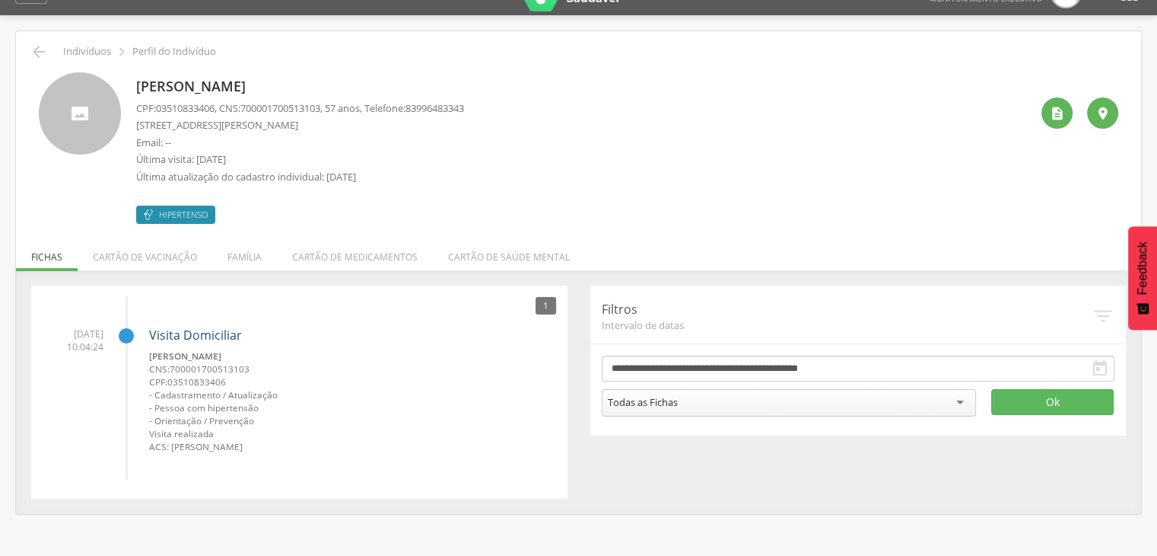
click at [169, 332] on link "Visita Domiciliar" at bounding box center [195, 334] width 93 height 17
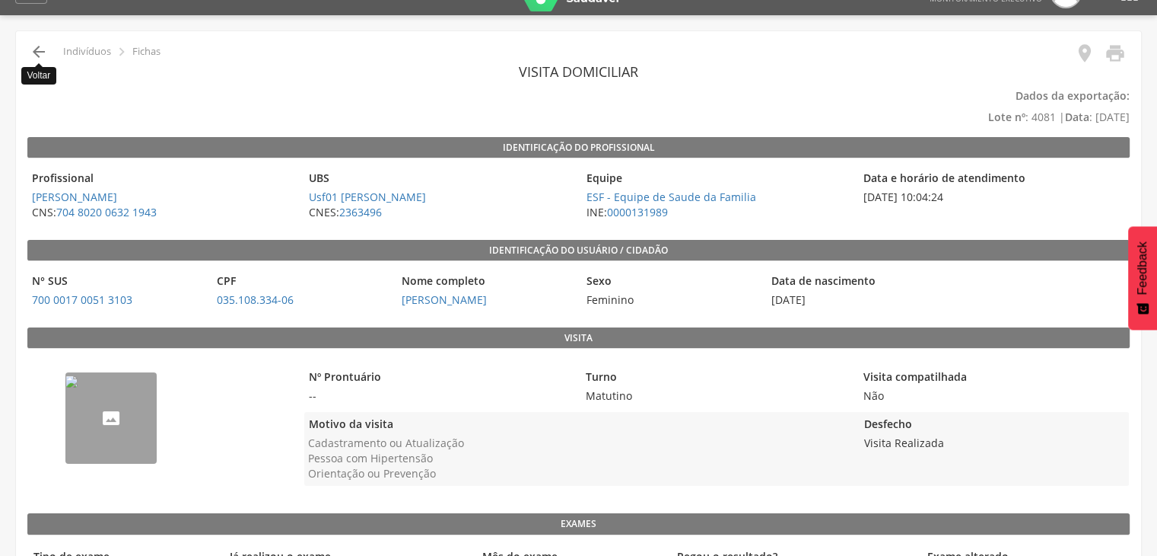
click at [38, 49] on icon "" at bounding box center [39, 52] width 18 height 18
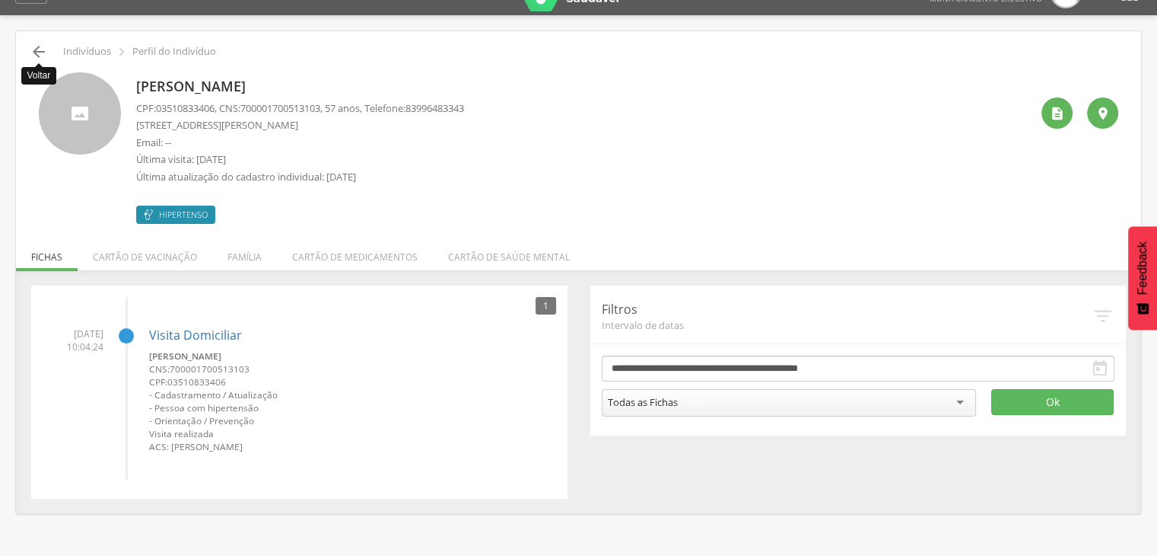
click at [39, 53] on icon "" at bounding box center [39, 52] width 18 height 18
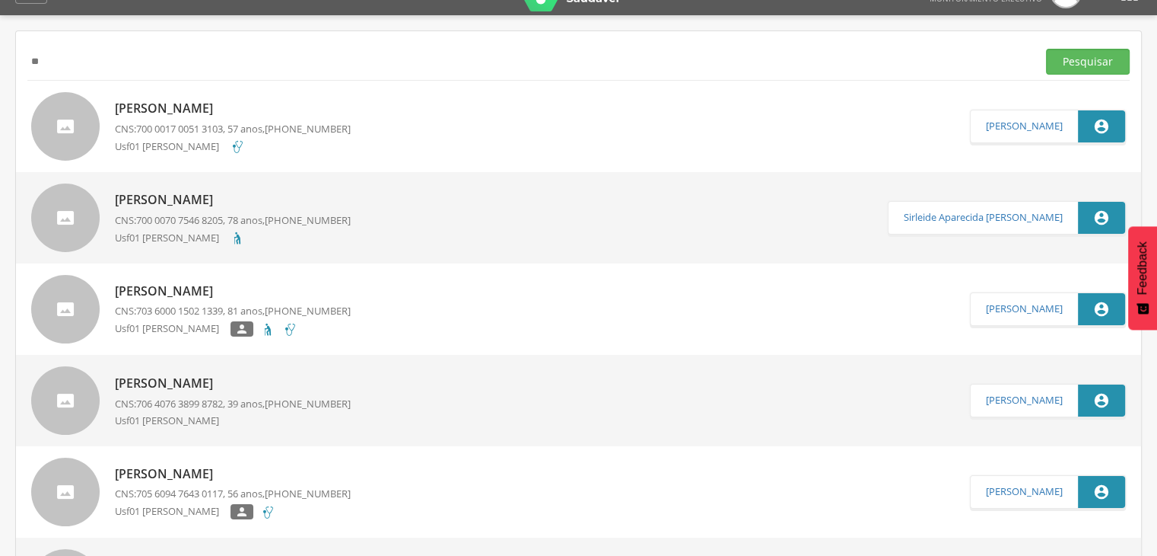
type input "*"
click at [1046, 49] on button "Pesquisar" at bounding box center [1088, 62] width 84 height 26
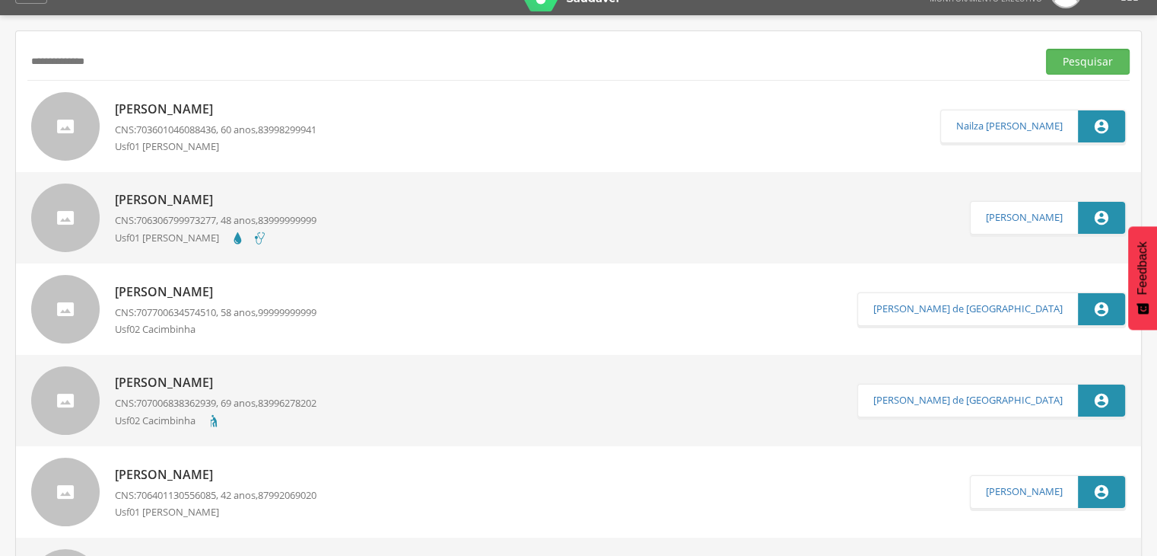
click at [196, 205] on p "Jose Genivaldo do Nascimento" at bounding box center [216, 200] width 202 height 18
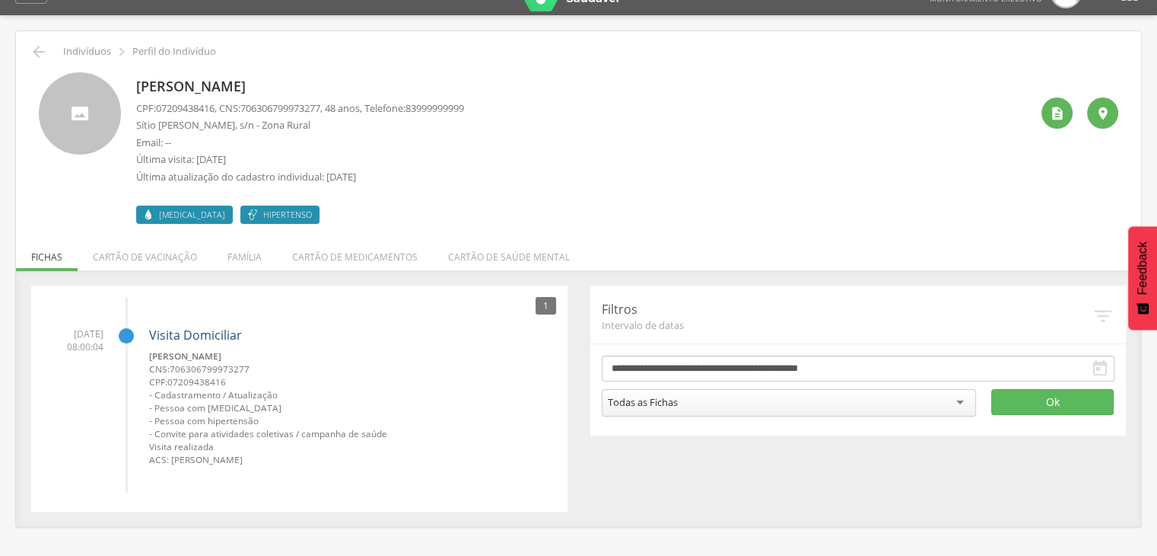
click at [160, 333] on link "Visita Domiciliar" at bounding box center [195, 334] width 93 height 17
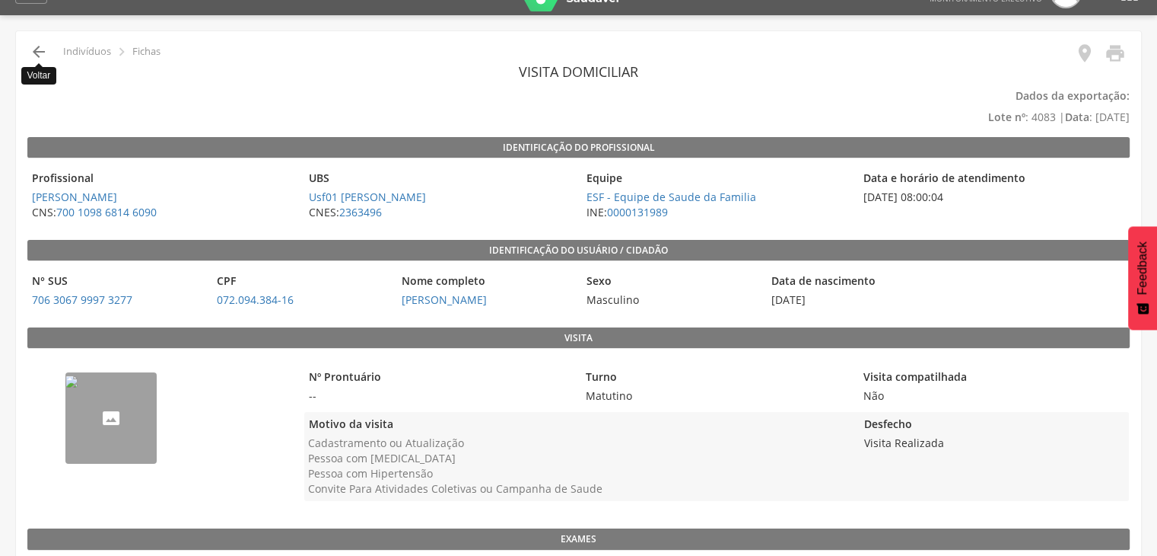
click at [36, 55] on icon "" at bounding box center [39, 52] width 18 height 18
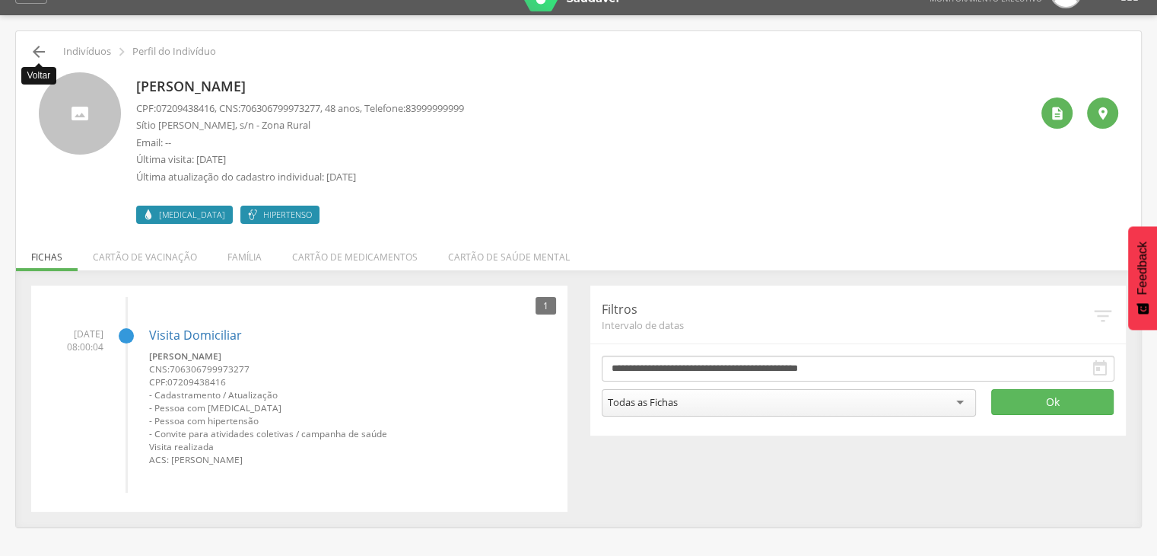
click at [40, 55] on icon "" at bounding box center [39, 52] width 18 height 18
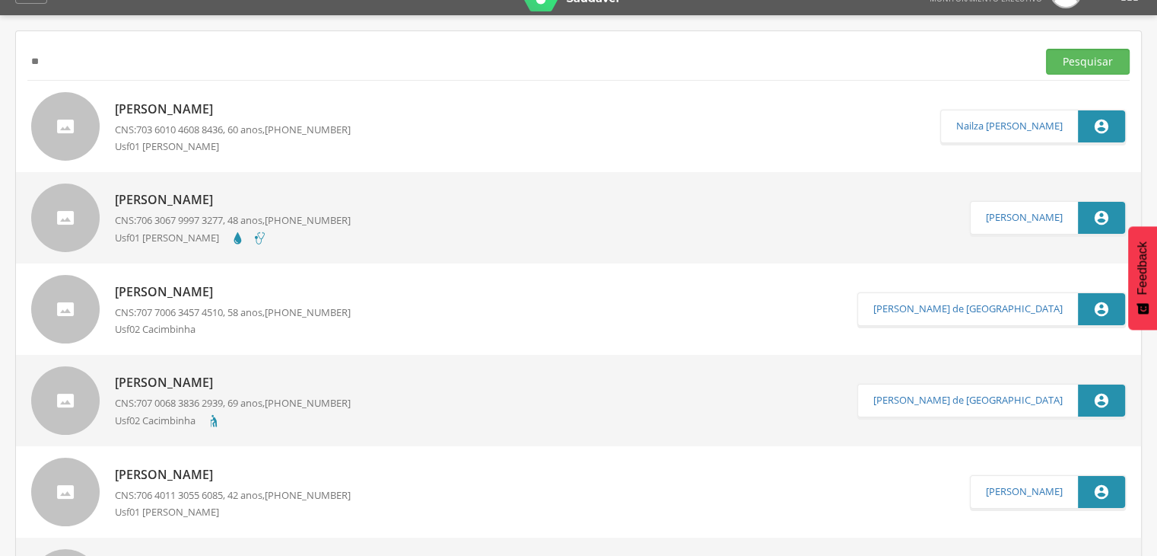
type input "*"
type input "*******"
click at [1046, 49] on button "Pesquisar" at bounding box center [1088, 62] width 84 height 26
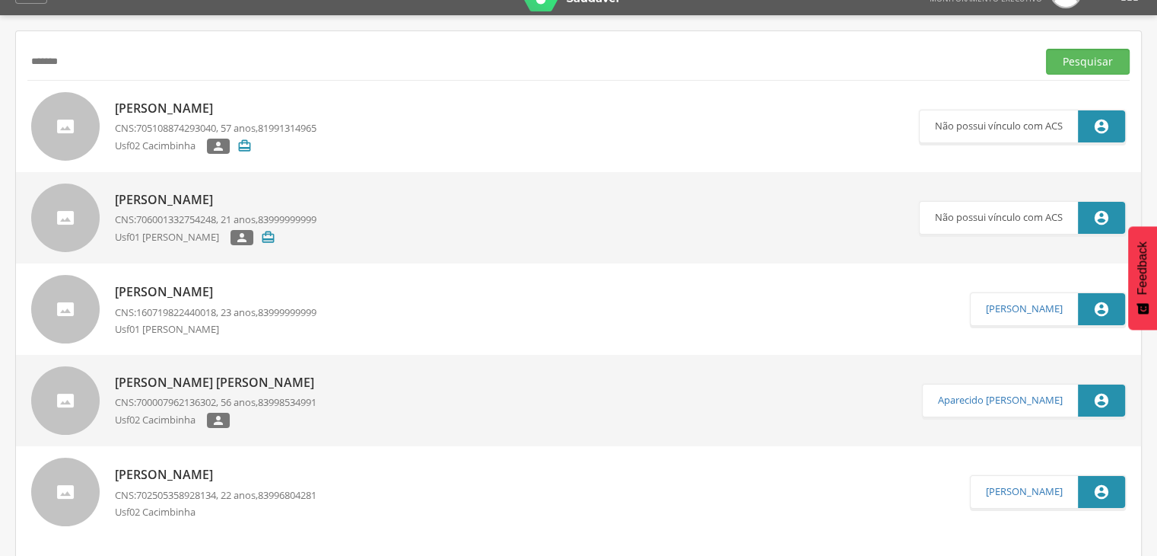
click at [253, 392] on div "Maria Edileuza Serafim Ventura CNS: 700007962136302 , 56 anos, 83998534991 Usf0…" at bounding box center [218, 400] width 207 height 63
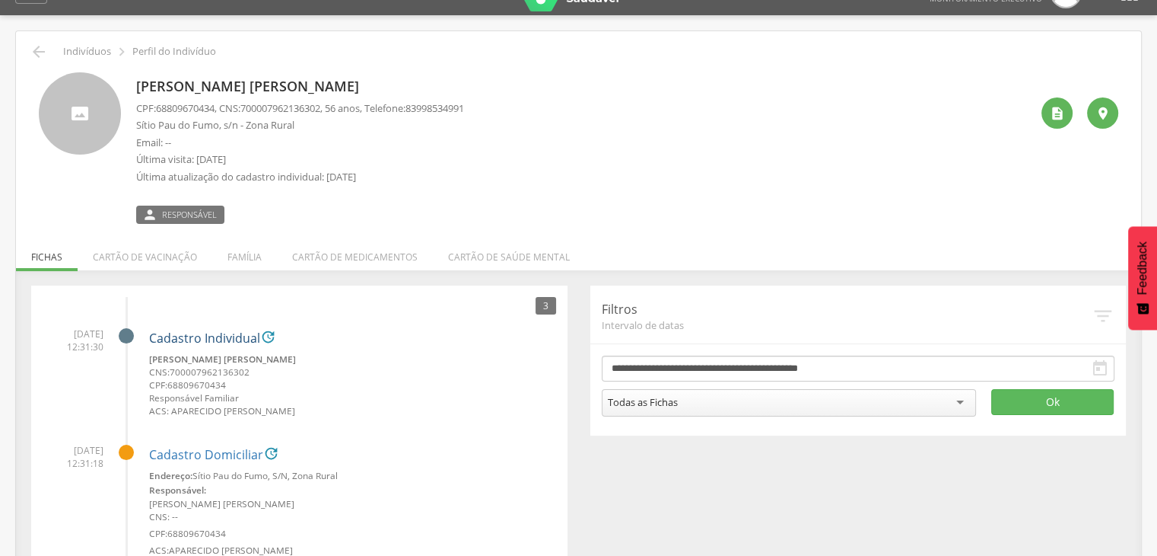
click at [246, 336] on link "Cadastro Individual" at bounding box center [204, 339] width 111 height 14
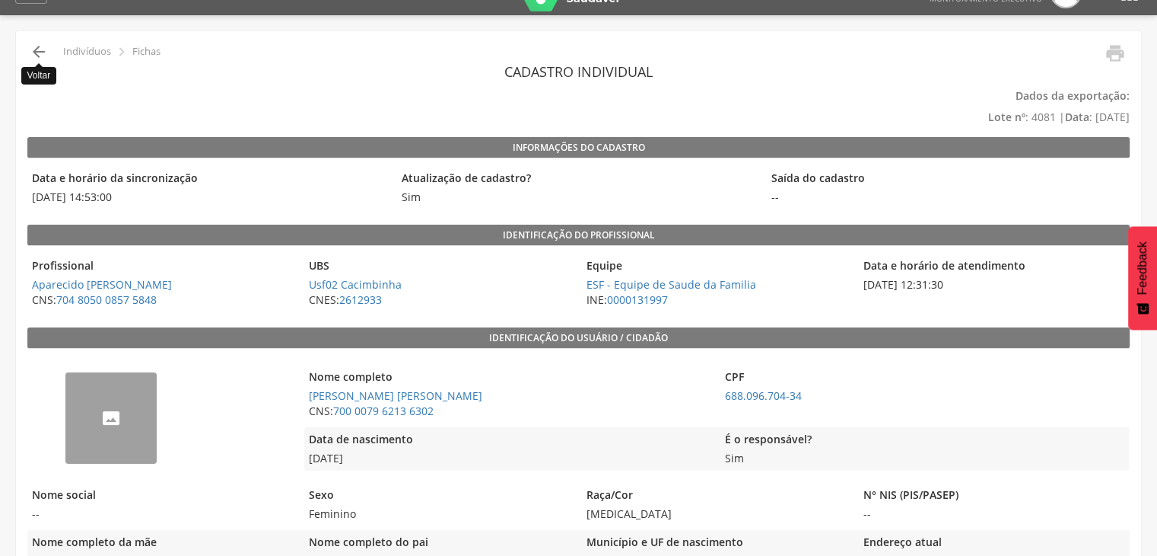
click at [31, 49] on icon "" at bounding box center [39, 52] width 18 height 18
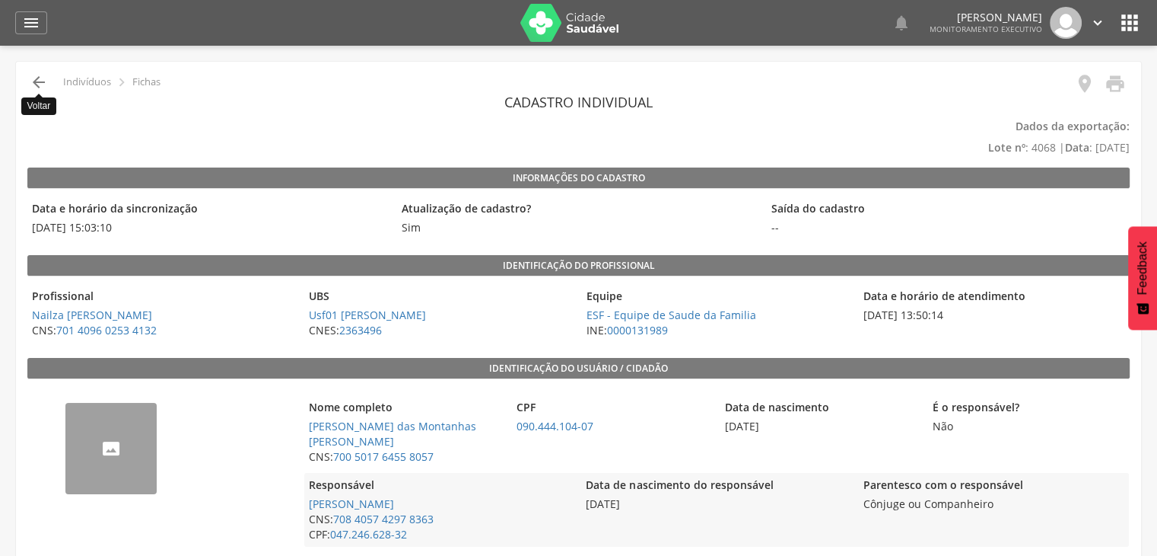
click at [33, 84] on icon "" at bounding box center [39, 82] width 18 height 18
